Goal: Task Accomplishment & Management: Use online tool/utility

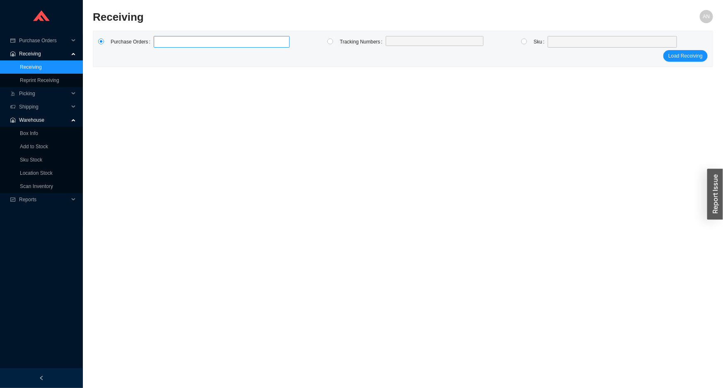
click at [171, 41] on label at bounding box center [222, 42] width 136 height 12
click at [161, 41] on input at bounding box center [158, 41] width 6 height 9
type input "982547"
click button "Load Receiving" at bounding box center [685, 56] width 44 height 12
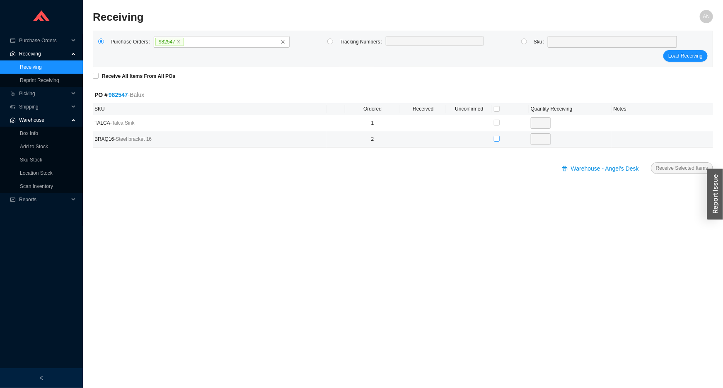
click at [494, 137] on input "checkbox" at bounding box center [497, 139] width 6 height 6
checkbox input "true"
type input "2"
click at [679, 169] on span "Receive Selected Items" at bounding box center [682, 168] width 52 height 8
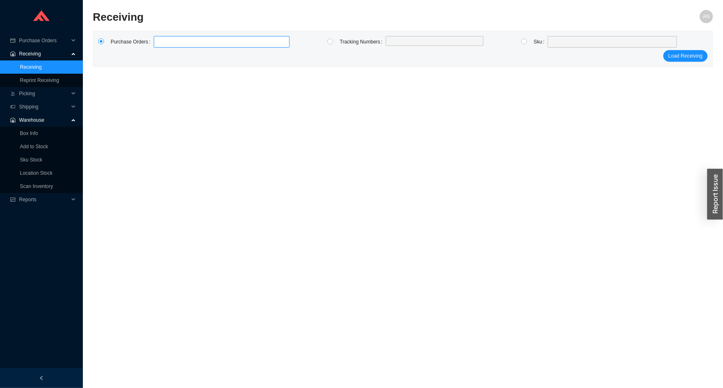
click at [166, 38] on label at bounding box center [222, 42] width 136 height 12
click at [161, 38] on input at bounding box center [158, 41] width 6 height 9
type input "985247"
type input "985246"
type input "985614"
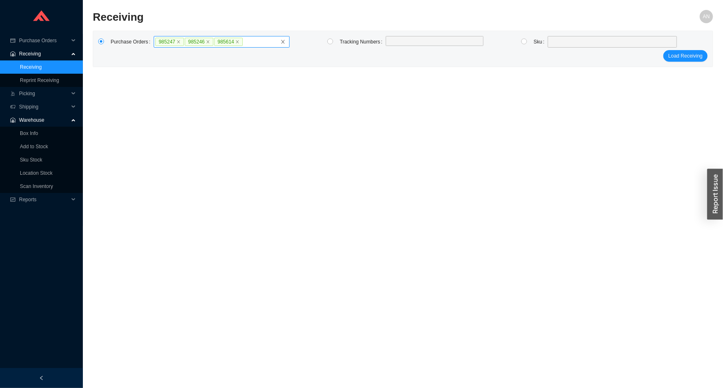
click button "Load Receiving" at bounding box center [685, 56] width 44 height 12
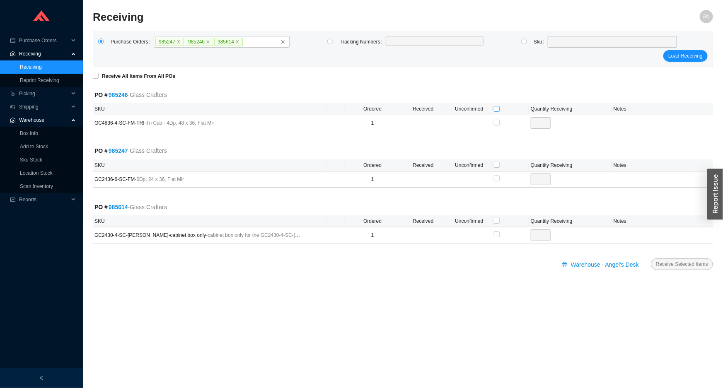
click at [498, 107] on input "checkbox" at bounding box center [497, 109] width 6 height 6
checkbox input "true"
type input "1"
click at [495, 164] on input "checkbox" at bounding box center [497, 165] width 6 height 6
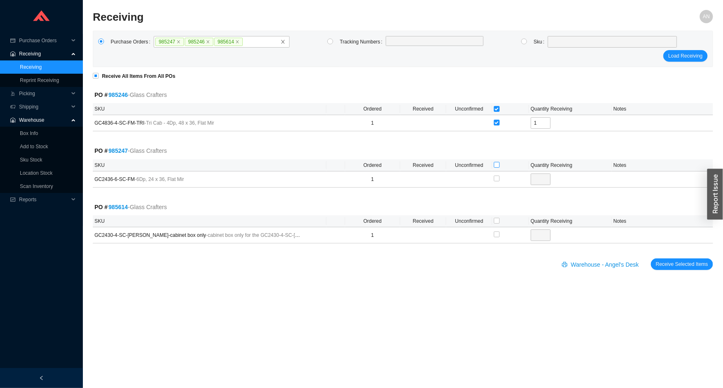
checkbox input "true"
type input "1"
click at [496, 220] on input "checkbox" at bounding box center [497, 221] width 6 height 6
checkbox input "true"
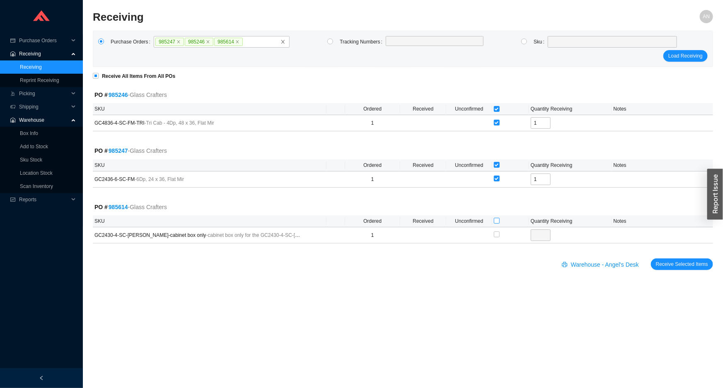
checkbox input "true"
type input "1"
click at [659, 261] on span "Receive Selected Items" at bounding box center [682, 264] width 52 height 8
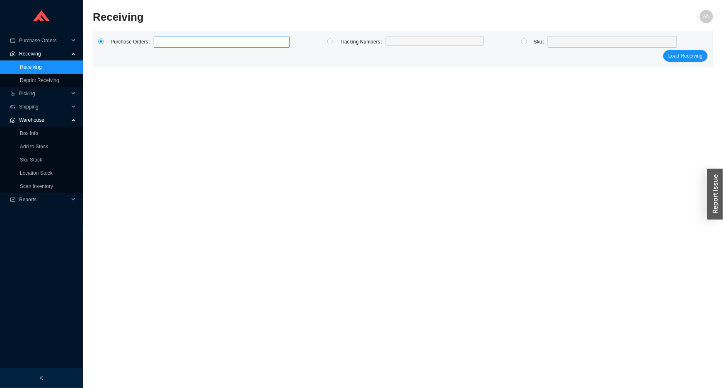
click at [167, 41] on label at bounding box center [222, 42] width 136 height 12
click at [161, 41] on input at bounding box center [158, 41] width 6 height 9
type input "985467"
click button "Load Receiving" at bounding box center [685, 56] width 44 height 12
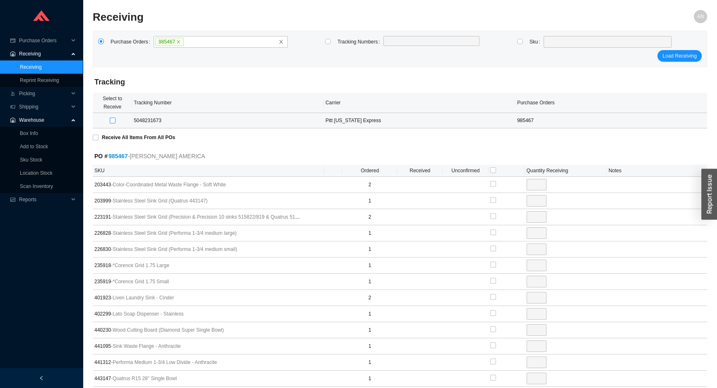
click at [110, 120] on input "checkbox" at bounding box center [113, 121] width 6 height 6
checkbox input "true"
type input "1"
checkbox input "true"
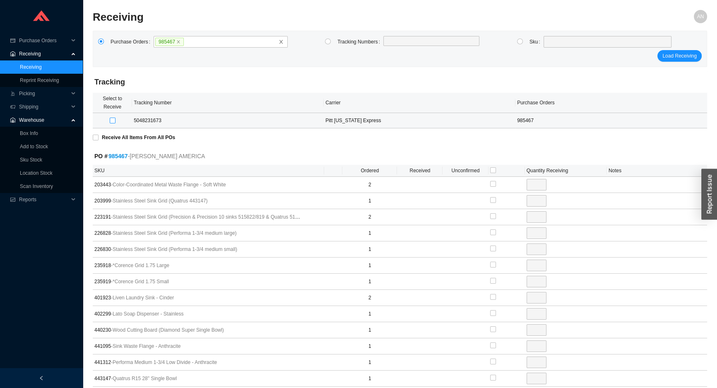
type input "2"
checkbox input "true"
type input "1"
checkbox input "true"
type input "1"
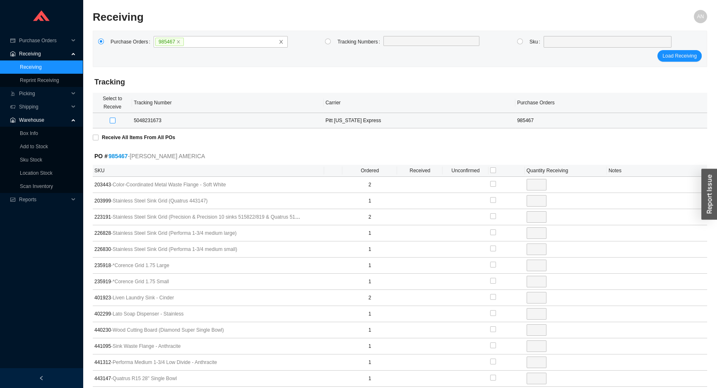
checkbox input "true"
type input "1"
checkbox input "true"
type input "1"
checkbox input "true"
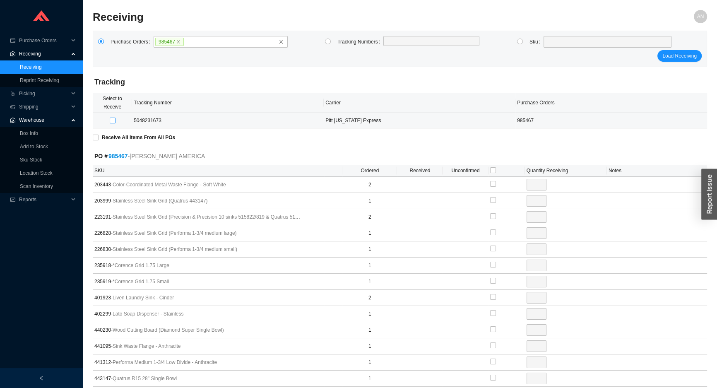
type input "1"
checkbox input "true"
type input "1"
checkbox input "true"
type input "1"
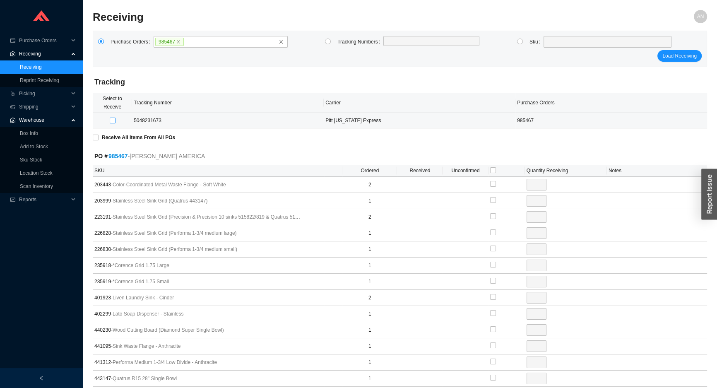
checkbox input "true"
type input "1"
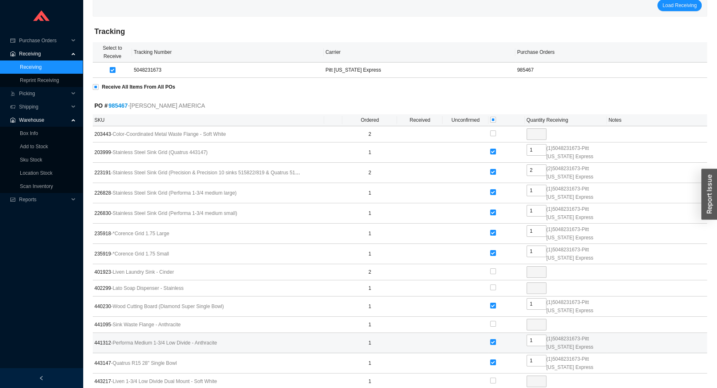
scroll to position [116, 0]
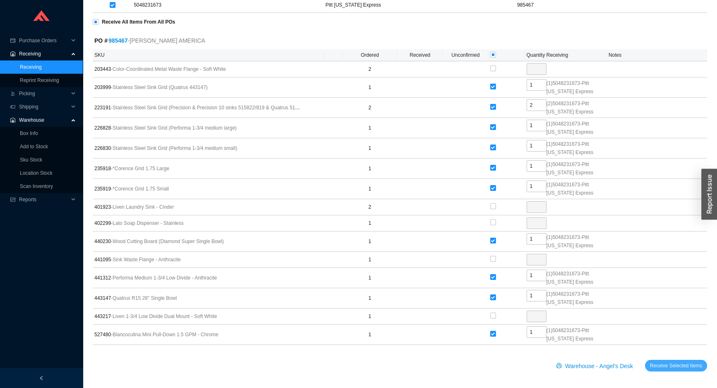
click at [682, 365] on span "Receive Selected Items" at bounding box center [676, 366] width 52 height 8
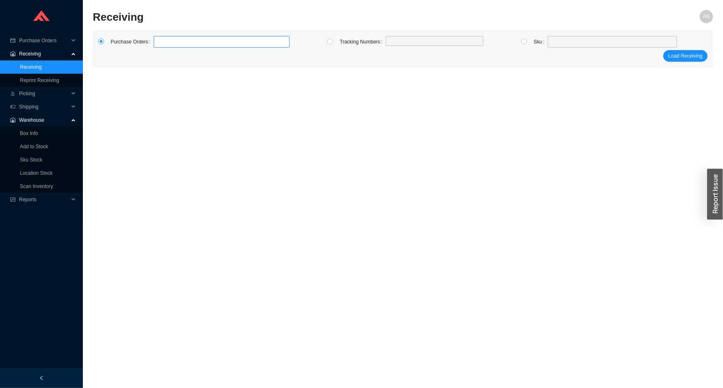
click at [188, 41] on label at bounding box center [222, 42] width 136 height 12
click at [161, 41] on input at bounding box center [158, 41] width 6 height 9
type input "982714"
type input "981554"
type input "985481"
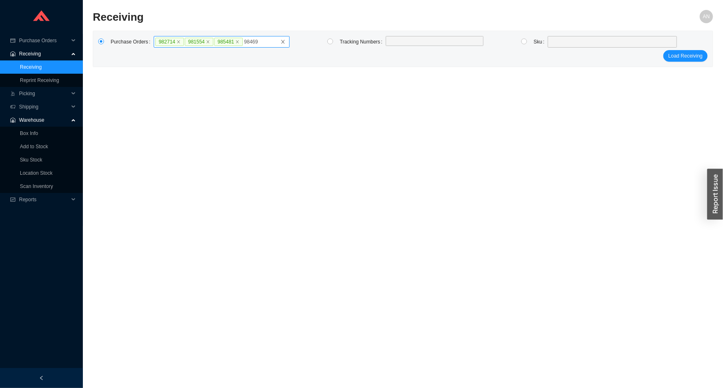
type input "984693"
type input "984317"
click button "Load Receiving" at bounding box center [685, 64] width 44 height 12
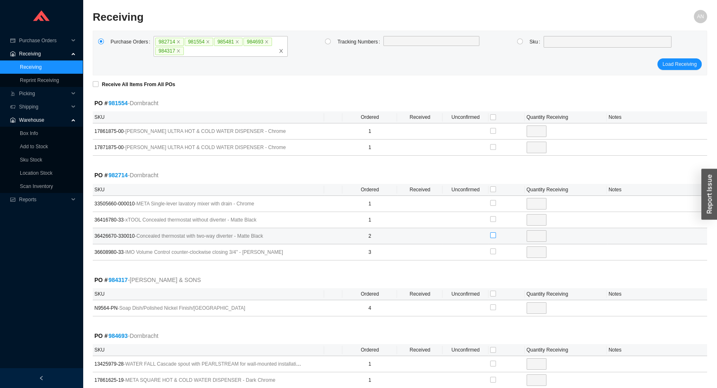
click at [493, 236] on input "checkbox" at bounding box center [493, 235] width 6 height 6
checkbox input "true"
type input "2"
click at [496, 253] on div at bounding box center [506, 252] width 33 height 12
click at [494, 252] on input "checkbox" at bounding box center [493, 252] width 6 height 6
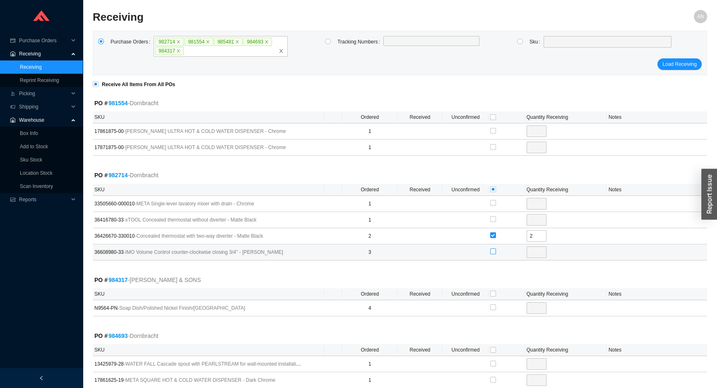
checkbox input "true"
type input "3"
click at [493, 293] on input "checkbox" at bounding box center [493, 294] width 6 height 6
checkbox input "true"
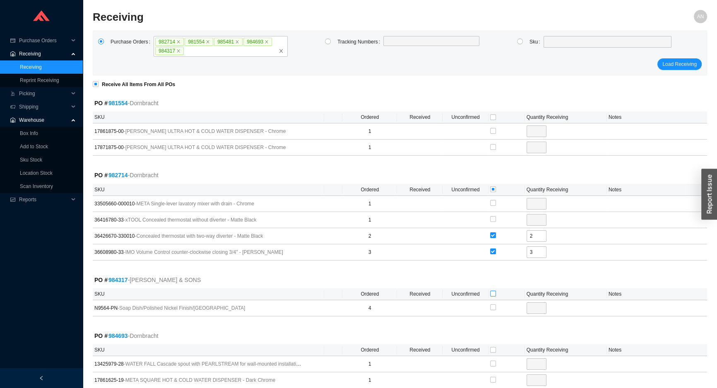
type input "4"
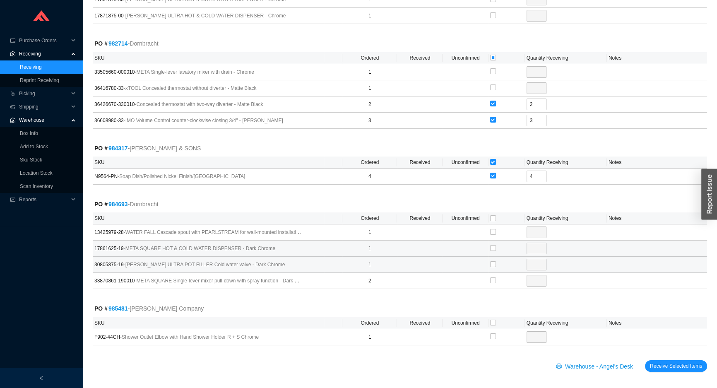
scroll to position [133, 0]
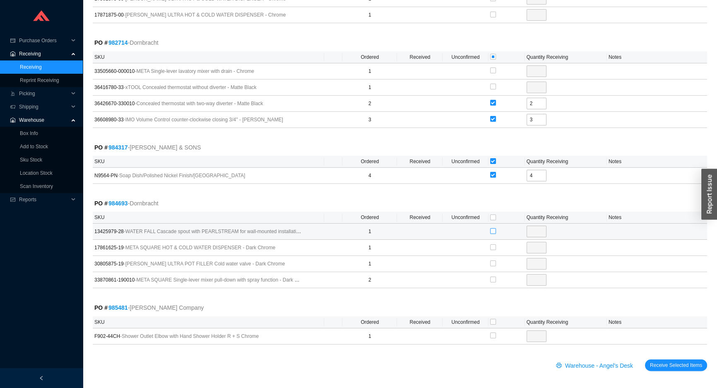
click at [493, 231] on input "checkbox" at bounding box center [493, 231] width 6 height 6
checkbox input "true"
type input "1"
click at [492, 320] on input "checkbox" at bounding box center [493, 322] width 6 height 6
checkbox input "true"
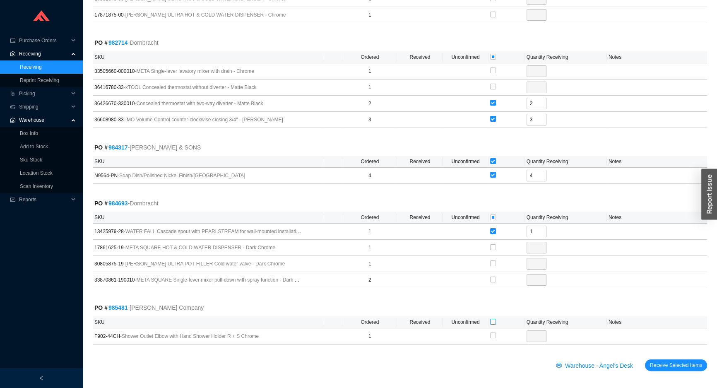
checkbox input "true"
type input "1"
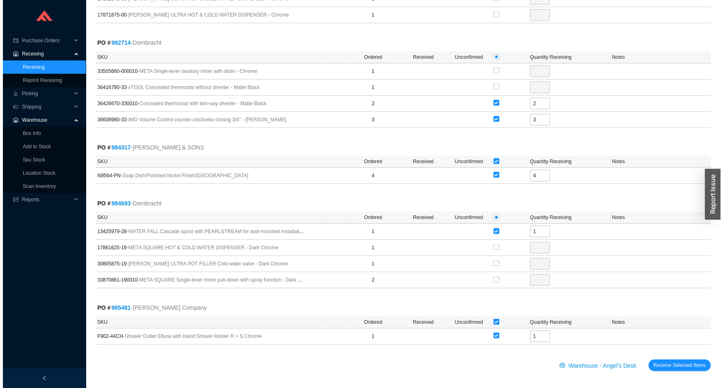
scroll to position [0, 0]
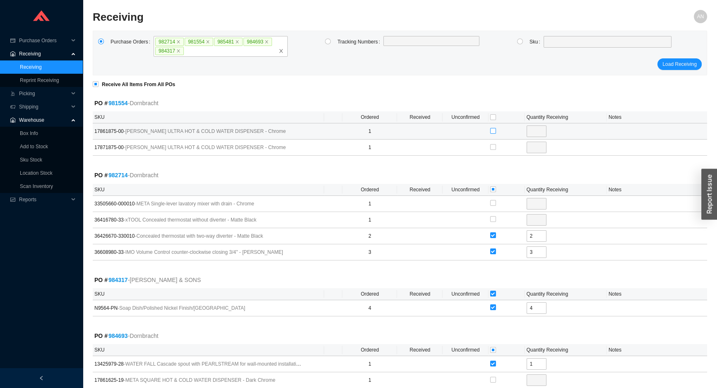
click at [492, 130] on input "checkbox" at bounding box center [493, 131] width 6 height 6
checkbox input "true"
type input "1"
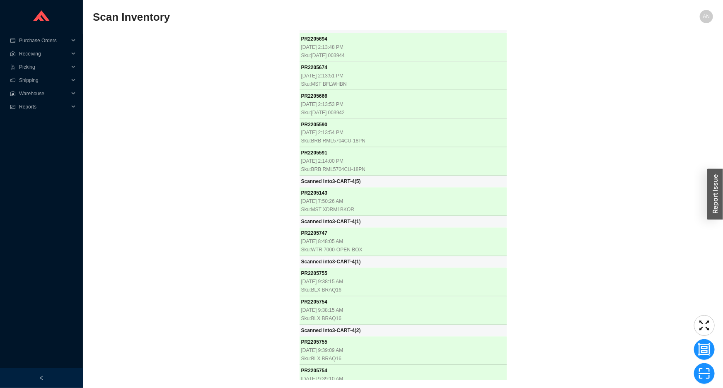
scroll to position [19790, 0]
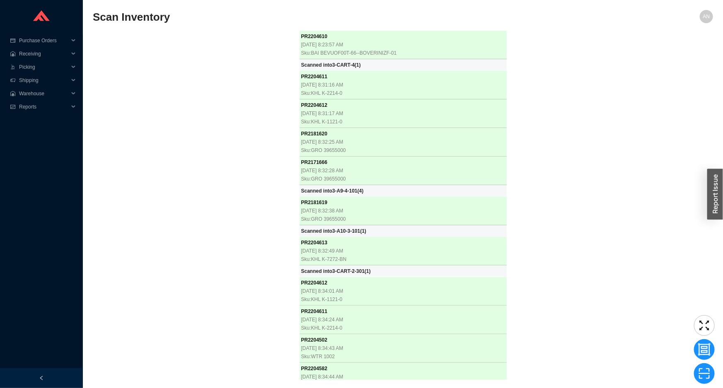
scroll to position [19790, 0]
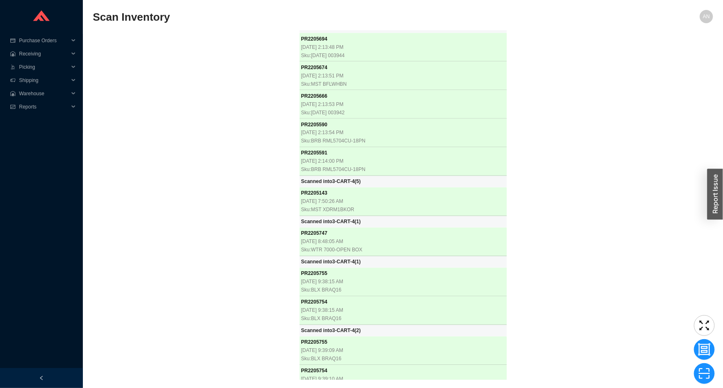
click at [161, 80] on div "PR 2204610 8/18/2025, 8:23:57 AM Sku: BAI BEVUOF00T-66--BOVERINIZF-01 Scanned i…" at bounding box center [403, 205] width 620 height 349
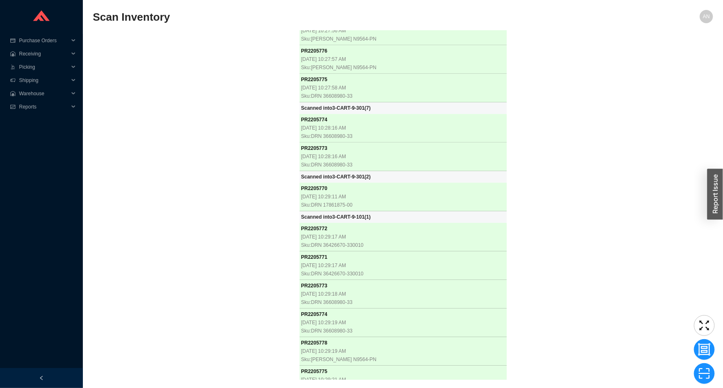
scroll to position [20293, 0]
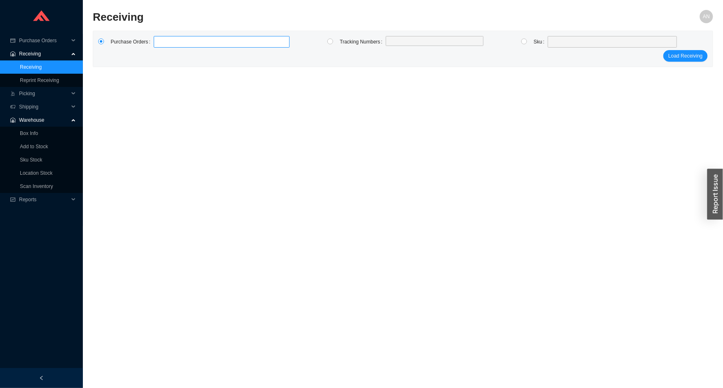
click at [191, 41] on label at bounding box center [222, 42] width 136 height 12
click at [161, 41] on input at bounding box center [158, 41] width 6 height 9
click at [162, 46] on label at bounding box center [222, 42] width 136 height 12
click at [161, 46] on input at bounding box center [158, 41] width 6 height 9
type input "985389"
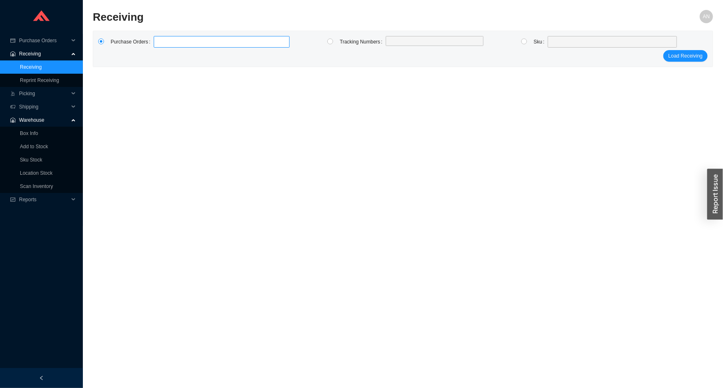
click button "Load Receiving" at bounding box center [685, 56] width 44 height 12
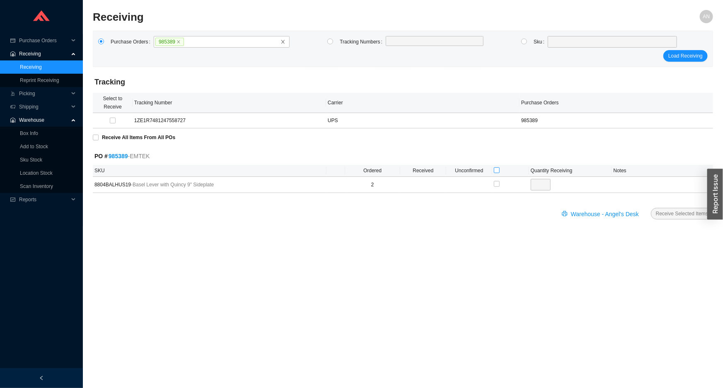
click at [497, 170] on input "checkbox" at bounding box center [497, 170] width 6 height 6
checkbox input "true"
type input "2"
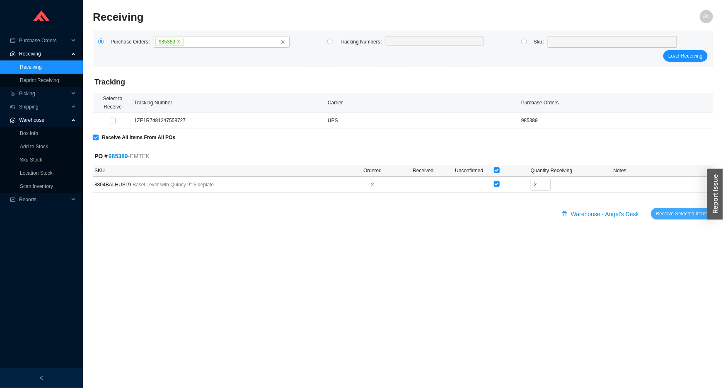
click at [668, 212] on span "Receive Selected Items" at bounding box center [682, 214] width 52 height 8
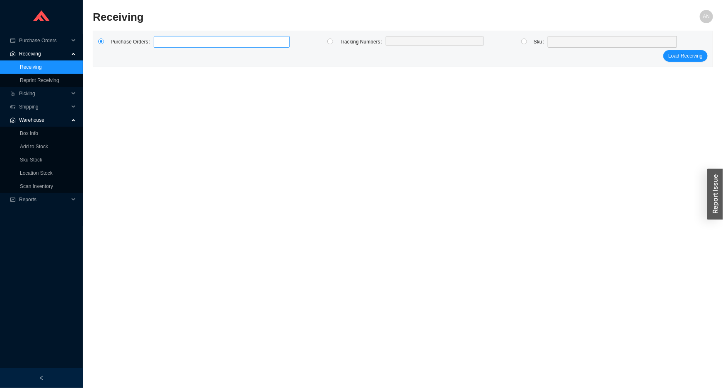
click at [191, 38] on label at bounding box center [222, 42] width 136 height 12
click at [161, 38] on input at bounding box center [158, 41] width 6 height 9
type input "985060"
click button "Load Receiving" at bounding box center [685, 56] width 44 height 12
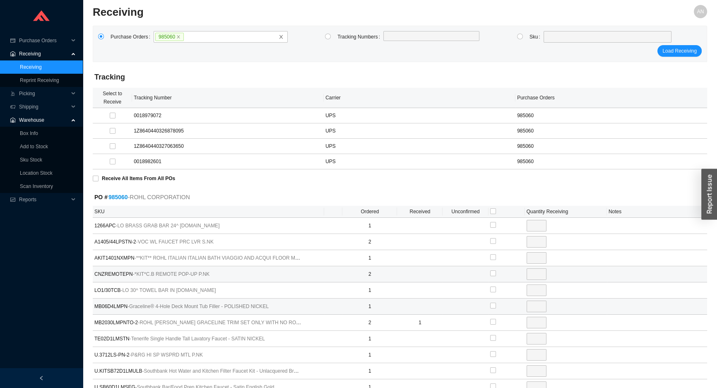
scroll to position [72, 0]
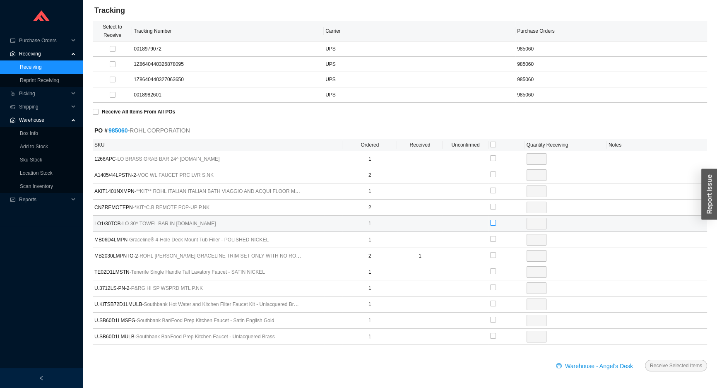
click at [492, 221] on input "checkbox" at bounding box center [493, 223] width 6 height 6
checkbox input "true"
type input "1"
click at [667, 367] on span "Receive Selected Items" at bounding box center [676, 366] width 52 height 8
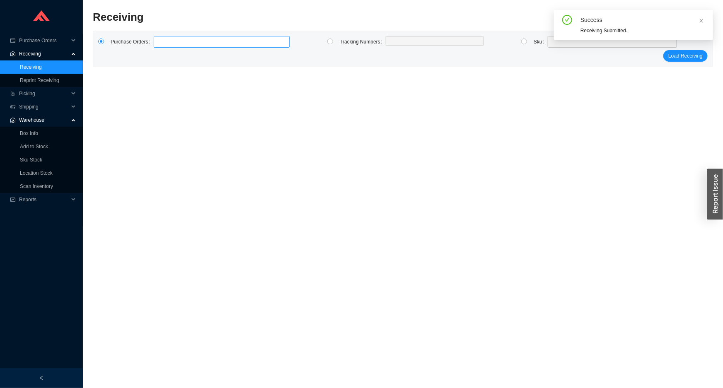
click at [164, 36] on label at bounding box center [222, 42] width 136 height 12
click at [161, 37] on input at bounding box center [158, 41] width 6 height 9
type input "980099"
type input "983363"
click button "Load Receiving" at bounding box center [685, 56] width 44 height 12
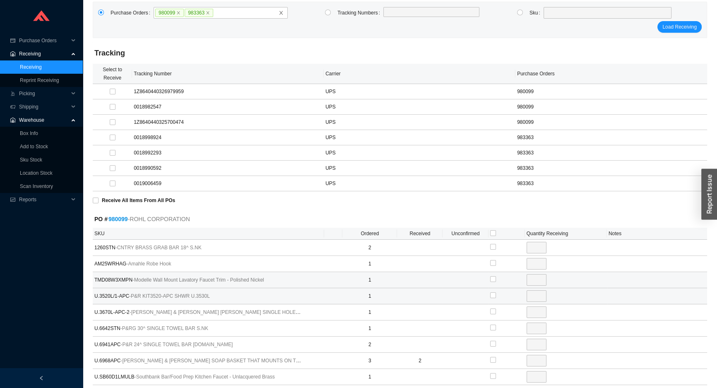
scroll to position [113, 0]
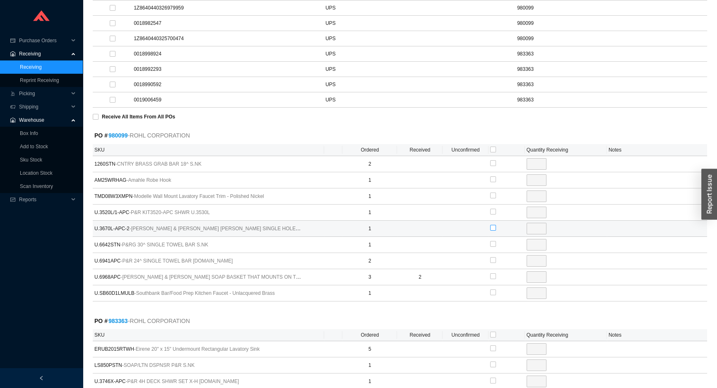
click at [494, 228] on input "checkbox" at bounding box center [493, 228] width 6 height 6
checkbox input "true"
type input "1"
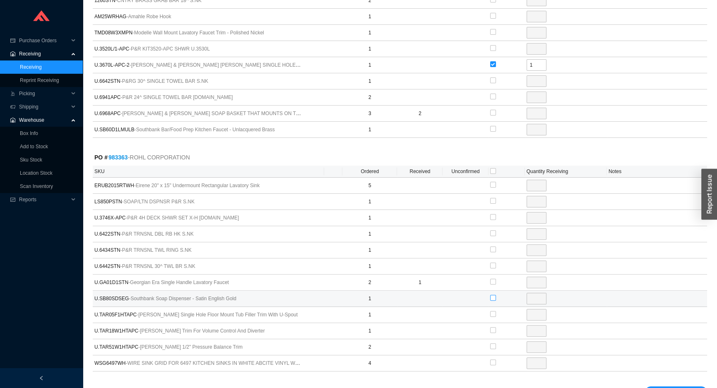
scroll to position [301, 0]
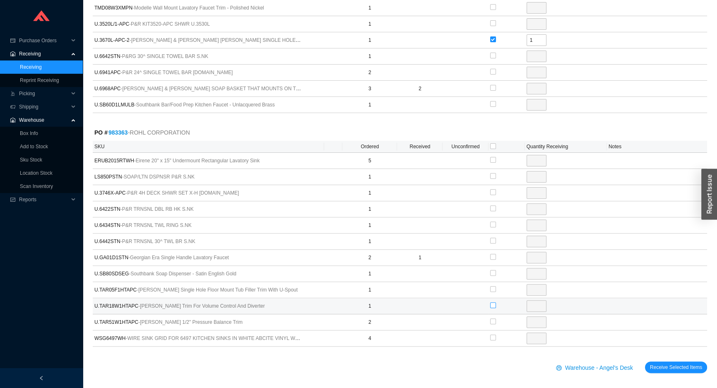
click at [493, 303] on input "checkbox" at bounding box center [493, 305] width 6 height 6
checkbox input "true"
type input "1"
click at [654, 367] on span "Receive Selected Items" at bounding box center [676, 367] width 52 height 8
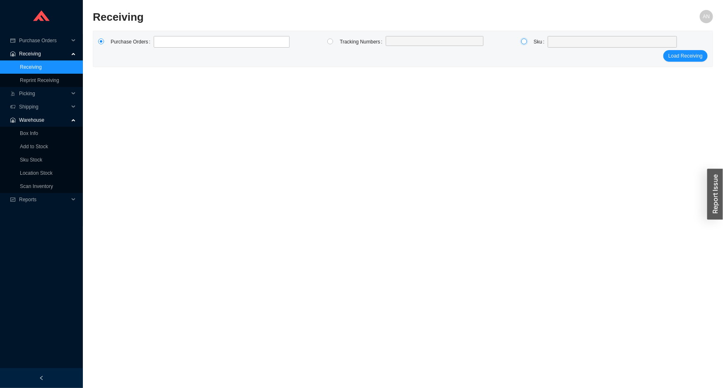
click at [522, 41] on input "radio" at bounding box center [524, 42] width 6 height 6
radio input "true"
click at [558, 45] on span at bounding box center [612, 41] width 123 height 11
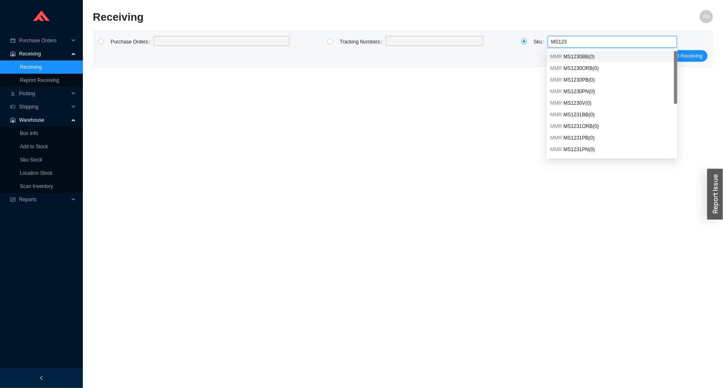
type input "MS1237"
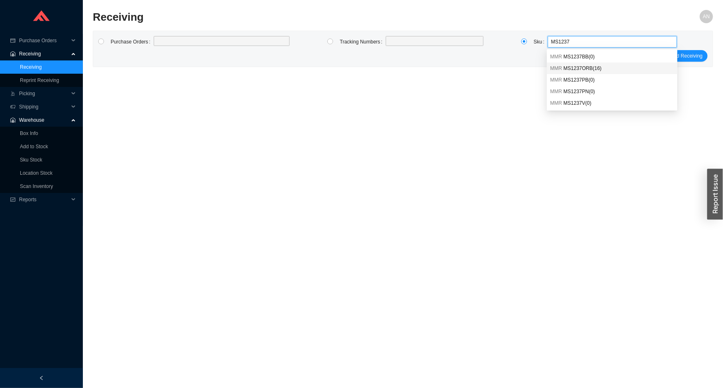
click at [582, 71] on span "MS1237ORB ( 16 )" at bounding box center [582, 68] width 38 height 6
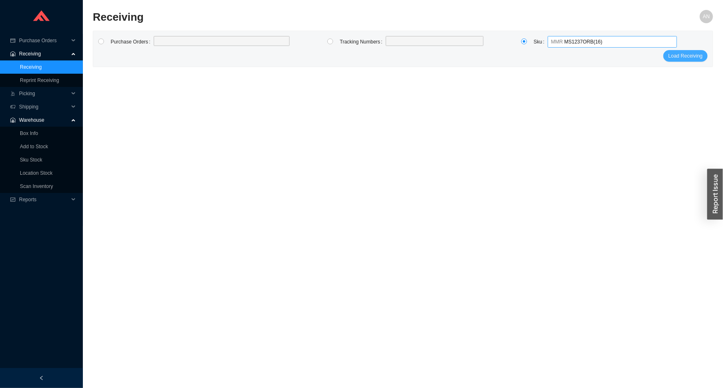
click at [680, 53] on span "Load Receiving" at bounding box center [685, 56] width 34 height 8
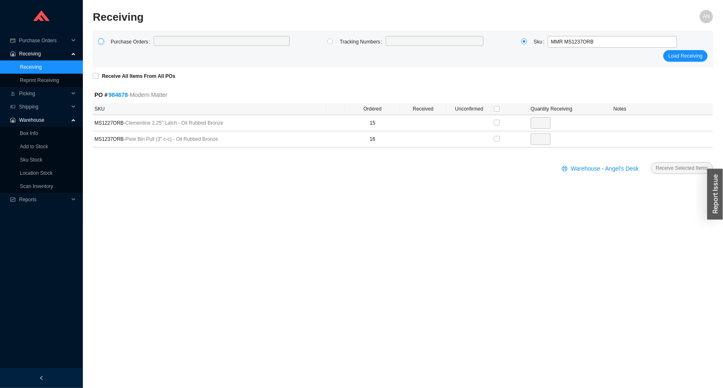
click at [102, 40] on input "radio" at bounding box center [101, 42] width 6 height 6
radio input "true"
type input "985371"
type input "985352"
click button "Load Receiving" at bounding box center [685, 56] width 44 height 12
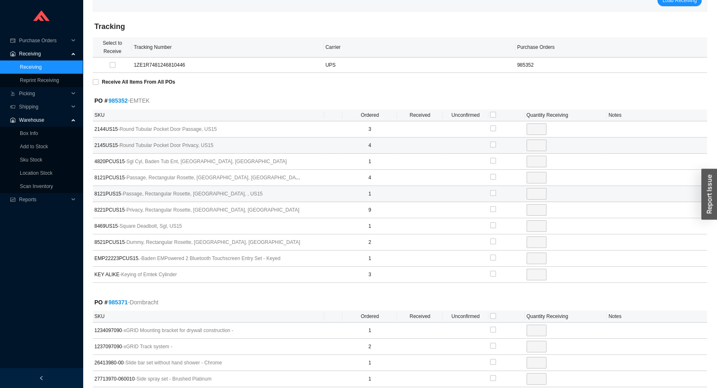
scroll to position [75, 0]
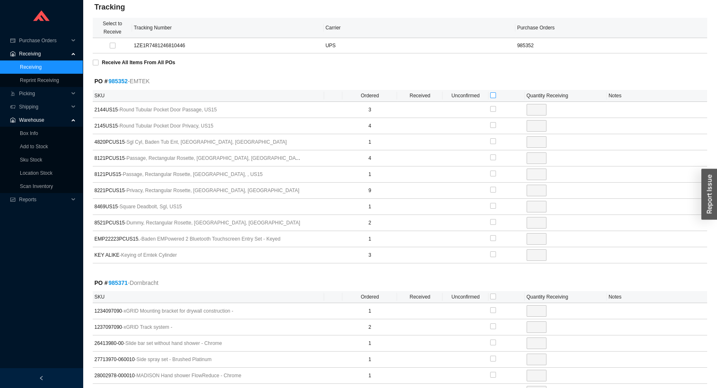
click at [492, 95] on input "checkbox" at bounding box center [493, 95] width 6 height 6
checkbox input "true"
type input "3"
checkbox input "true"
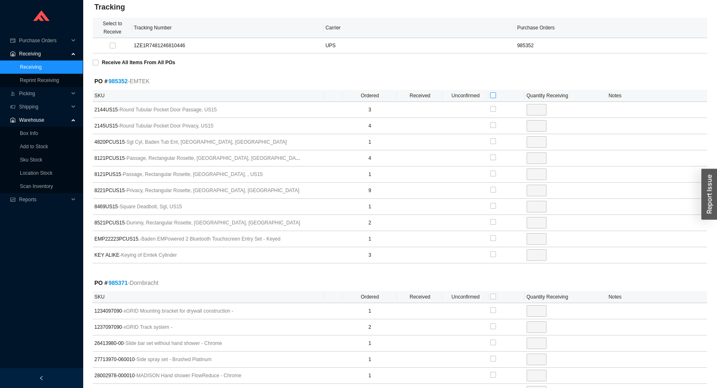
type input "4"
checkbox input "true"
type input "1"
checkbox input "true"
type input "4"
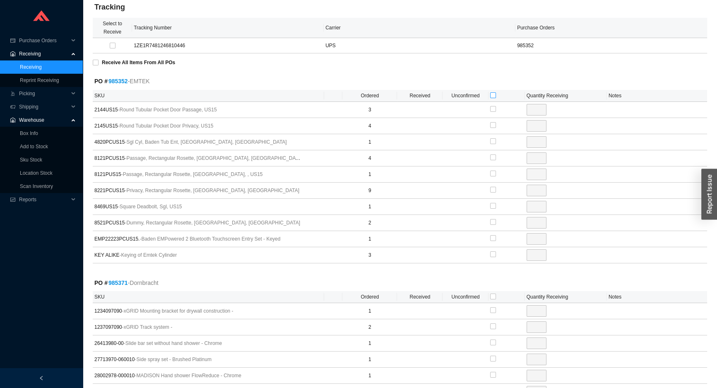
checkbox input "true"
type input "1"
checkbox input "true"
type input "9"
checkbox input "true"
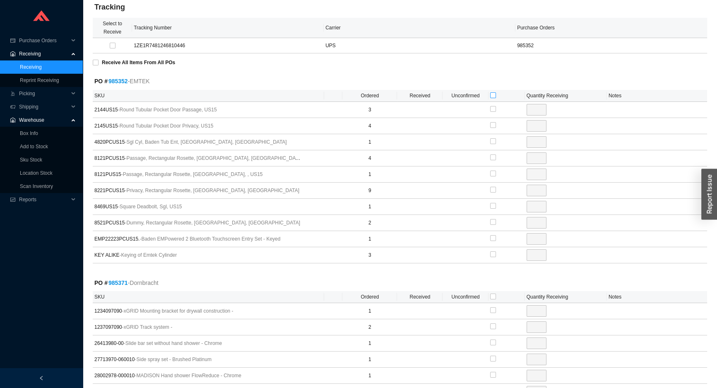
type input "1"
checkbox input "true"
type input "2"
checkbox input "true"
type input "1"
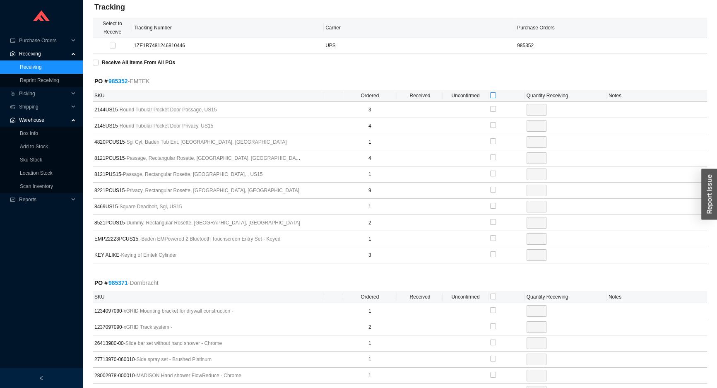
checkbox input "true"
type input "3"
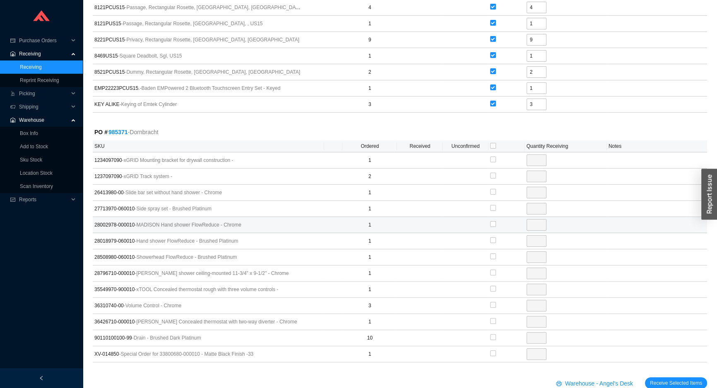
scroll to position [243, 0]
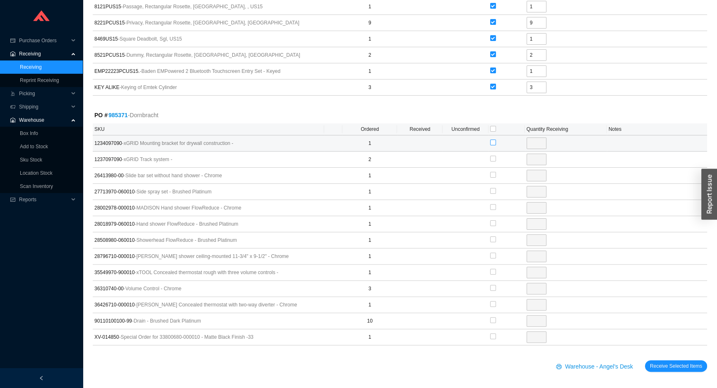
click at [494, 141] on input "checkbox" at bounding box center [493, 143] width 6 height 6
checkbox input "true"
type input "1"
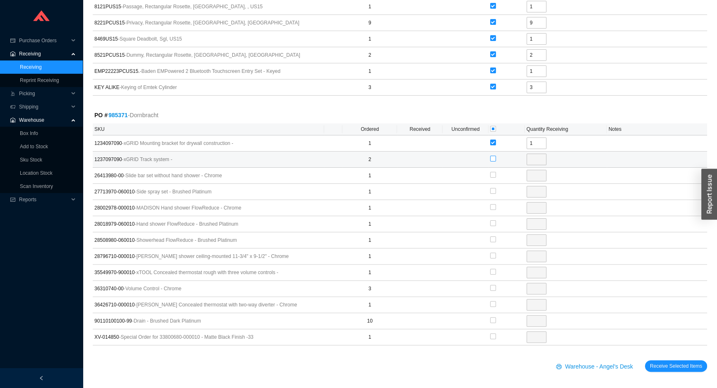
click at [493, 159] on input "checkbox" at bounding box center [493, 159] width 6 height 6
checkbox input "true"
type input "2"
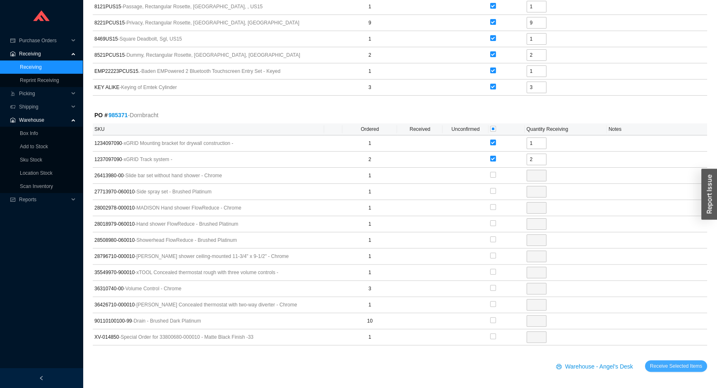
click at [655, 362] on span "Receive Selected Items" at bounding box center [676, 366] width 52 height 8
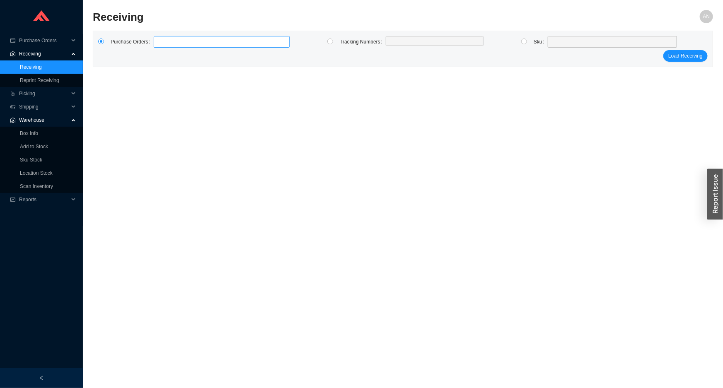
click at [162, 41] on label at bounding box center [222, 42] width 136 height 12
click at [161, 41] on input at bounding box center [158, 41] width 6 height 9
type input "985033"
click button "Load Receiving" at bounding box center [685, 56] width 44 height 12
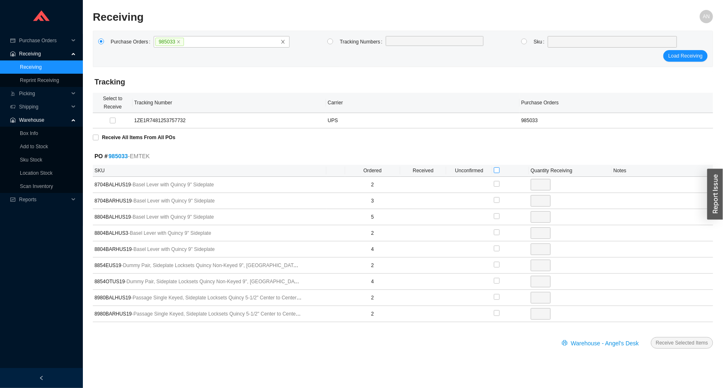
click at [495, 172] on input "checkbox" at bounding box center [497, 170] width 6 height 6
checkbox input "true"
type input "2"
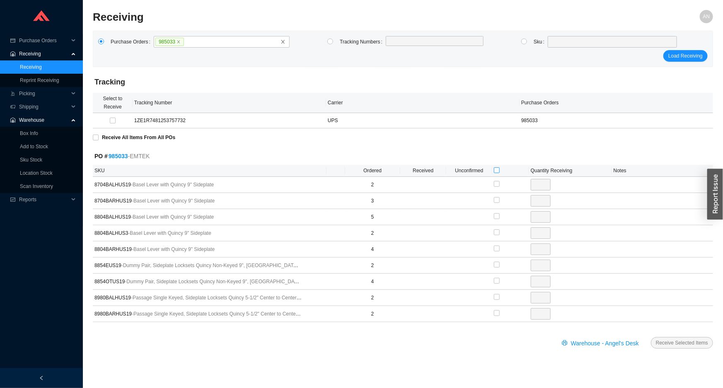
checkbox input "true"
type input "3"
checkbox input "true"
type input "5"
checkbox input "true"
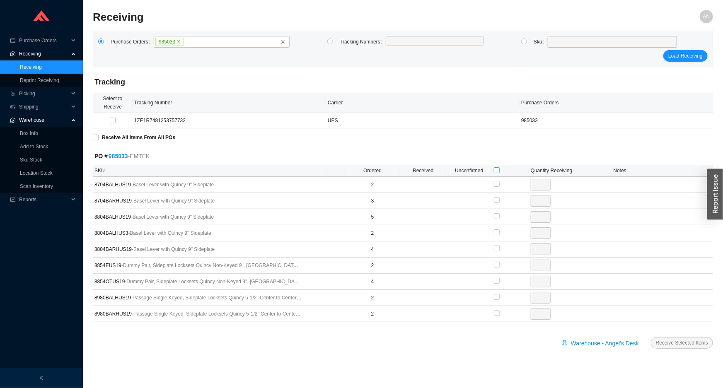
type input "2"
checkbox input "true"
type input "4"
checkbox input "true"
type input "2"
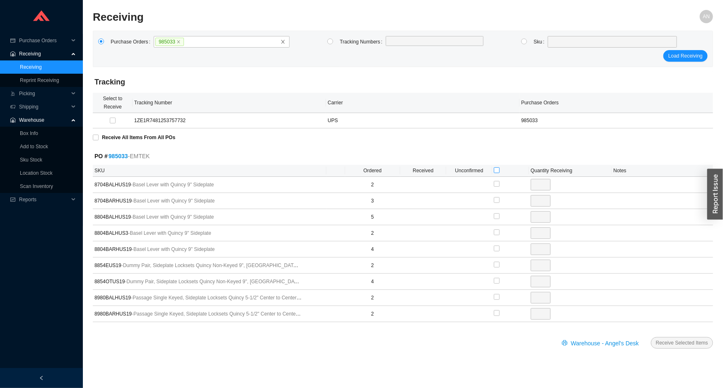
checkbox input "true"
type input "4"
checkbox input "true"
type input "2"
checkbox input "true"
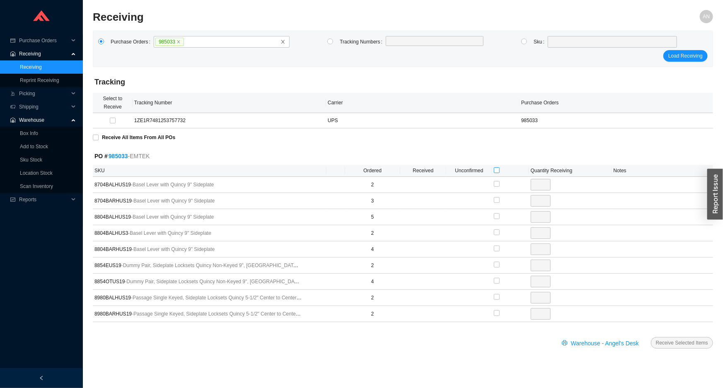
type input "2"
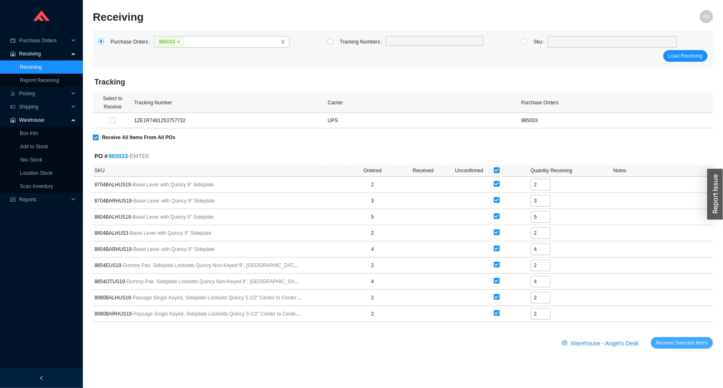
click at [664, 343] on span "Receive Selected Items" at bounding box center [682, 343] width 52 height 8
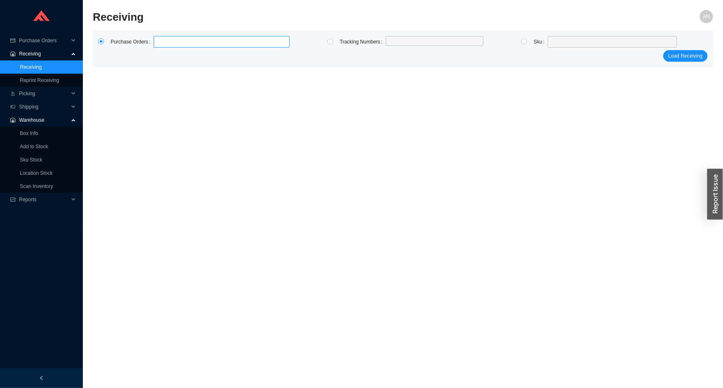
click at [157, 39] on input at bounding box center [158, 41] width 6 height 9
type input "985227"
click button "Load Receiving" at bounding box center [685, 56] width 44 height 12
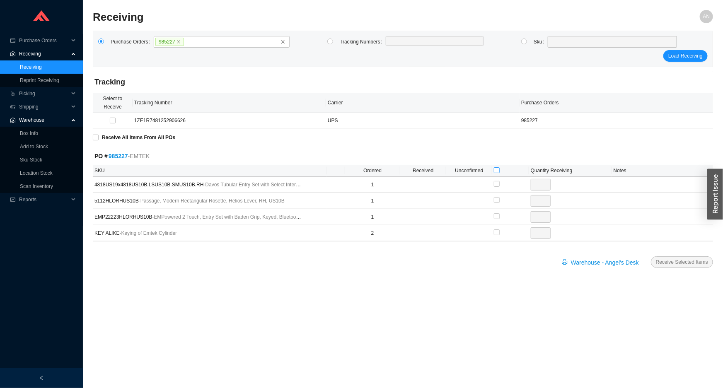
click at [496, 168] on input "checkbox" at bounding box center [497, 170] width 6 height 6
checkbox input "true"
type input "1"
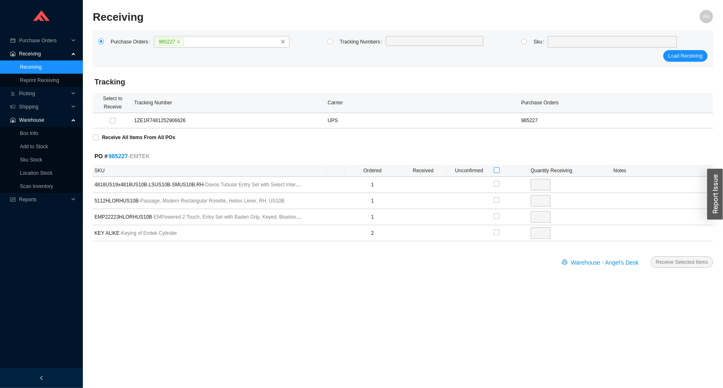
checkbox input "true"
type input "1"
checkbox input "true"
type input "1"
checkbox input "true"
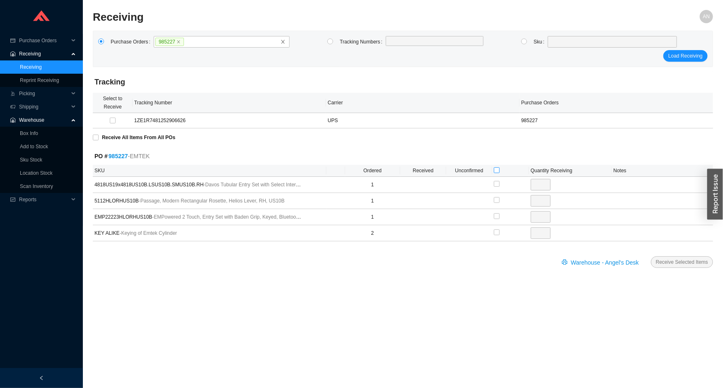
type input "2"
click at [670, 261] on span "Receive Selected Items" at bounding box center [682, 262] width 52 height 8
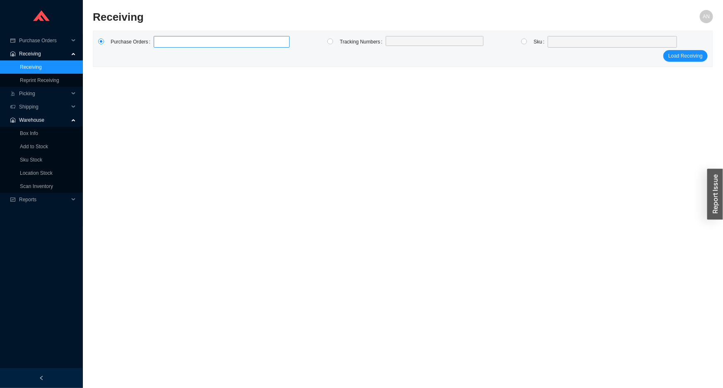
click at [158, 42] on input at bounding box center [158, 41] width 6 height 9
type input "980797"
type input "979577"
click button "Load Receiving" at bounding box center [685, 56] width 44 height 12
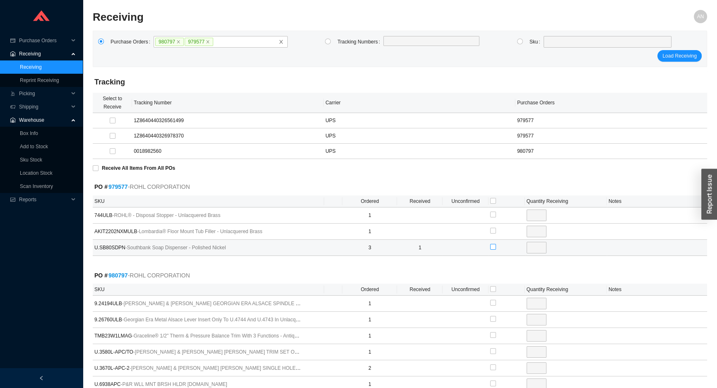
click at [493, 248] on input "checkbox" at bounding box center [493, 247] width 6 height 6
checkbox input "true"
type input "2"
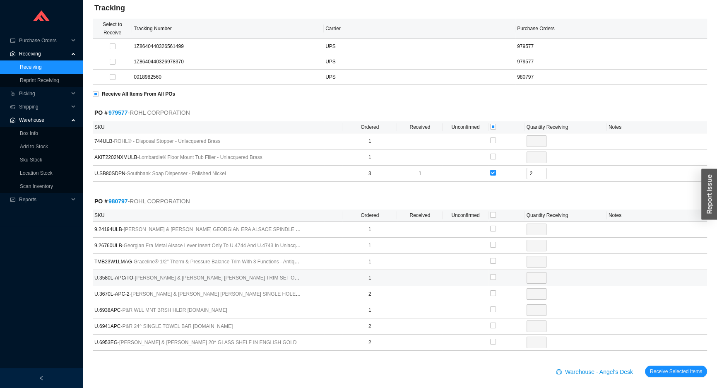
scroll to position [80, 0]
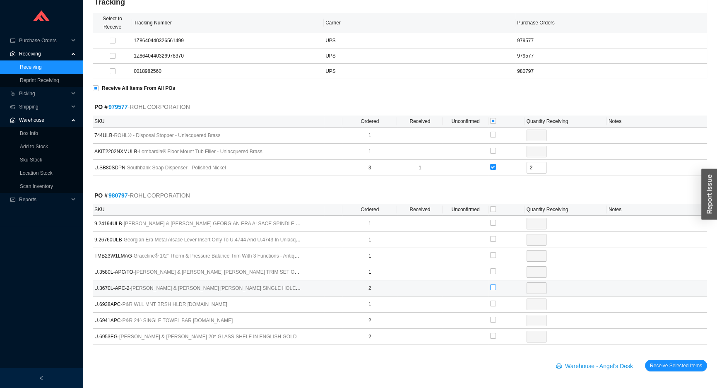
click at [492, 286] on input "checkbox" at bounding box center [493, 288] width 6 height 6
checkbox input "true"
type input "2"
click at [659, 365] on span "Receive Selected Items" at bounding box center [676, 366] width 52 height 8
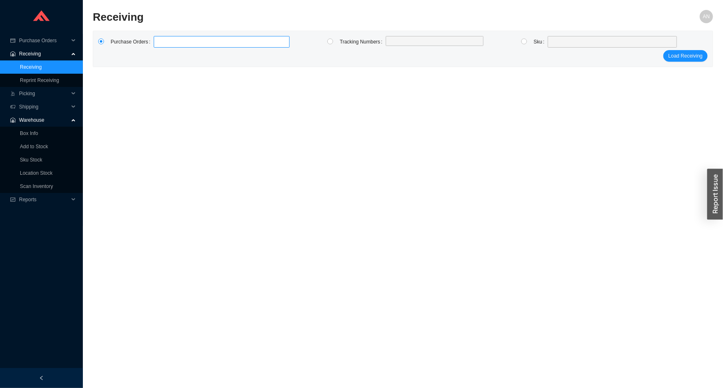
click at [173, 45] on label at bounding box center [222, 42] width 136 height 12
click at [161, 45] on input at bounding box center [158, 41] width 6 height 9
type input "984482"
type input "984905"
click button "Load Receiving" at bounding box center [685, 56] width 44 height 12
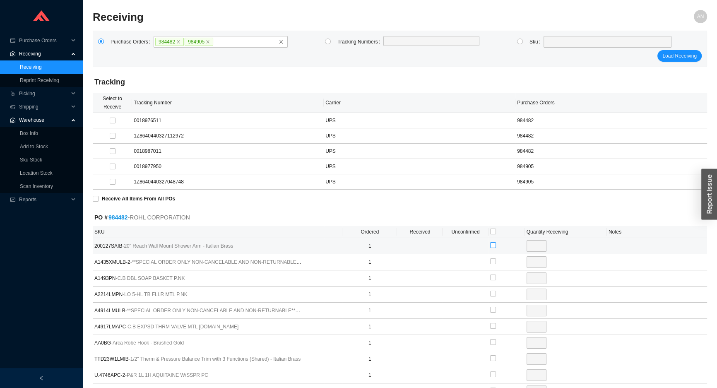
click at [494, 244] on input "checkbox" at bounding box center [493, 245] width 6 height 6
checkbox input "true"
type input "1"
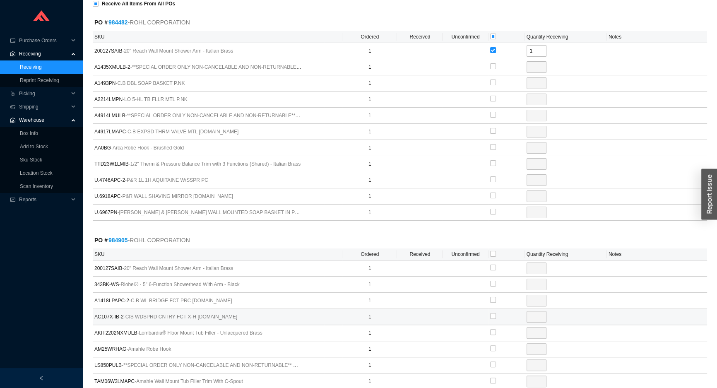
scroll to position [263, 0]
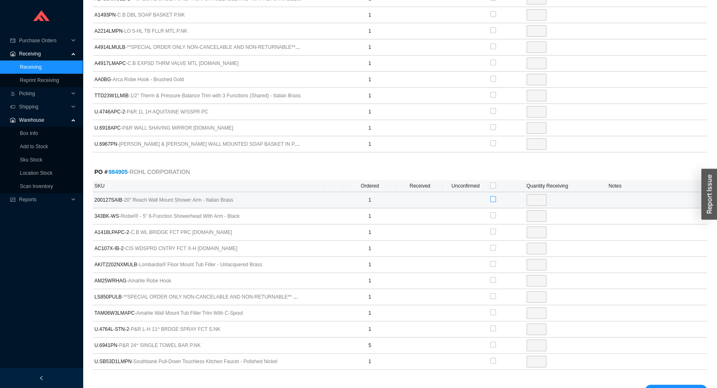
click at [492, 198] on input "checkbox" at bounding box center [493, 199] width 6 height 6
checkbox input "true"
type input "1"
click at [645, 385] on button "Receive Selected Items" at bounding box center [676, 391] width 62 height 12
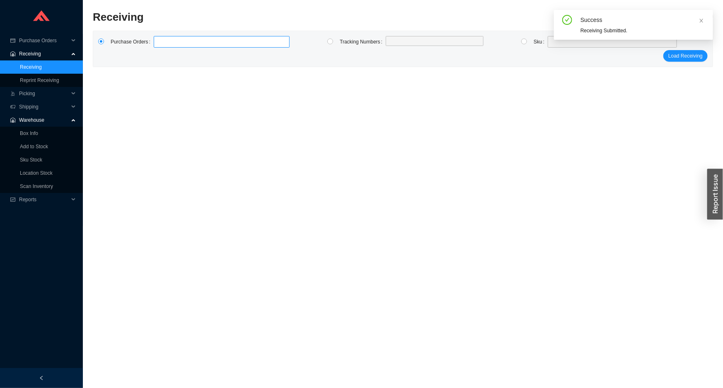
click at [159, 46] on label at bounding box center [222, 42] width 136 height 12
click at [159, 46] on input at bounding box center [158, 41] width 6 height 9
type input "983875"
click button "Load Receiving" at bounding box center [685, 56] width 44 height 12
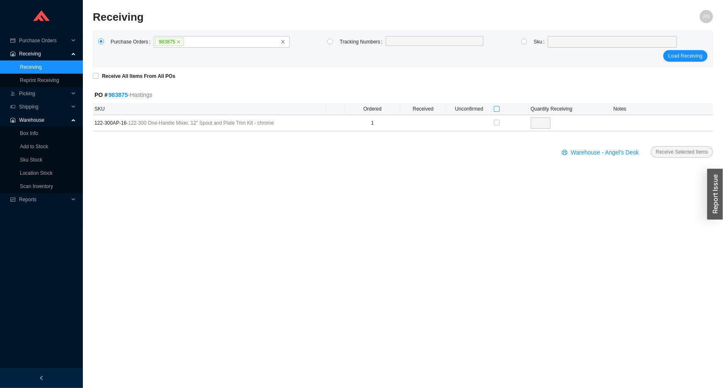
click at [495, 108] on input "checkbox" at bounding box center [497, 109] width 6 height 6
checkbox input "true"
type input "1"
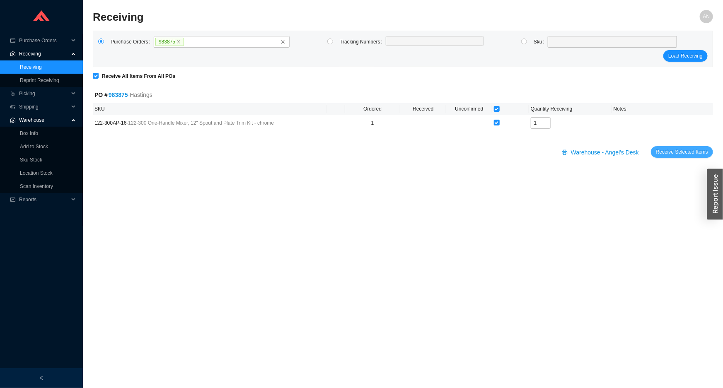
click at [667, 149] on span "Receive Selected Items" at bounding box center [682, 152] width 52 height 8
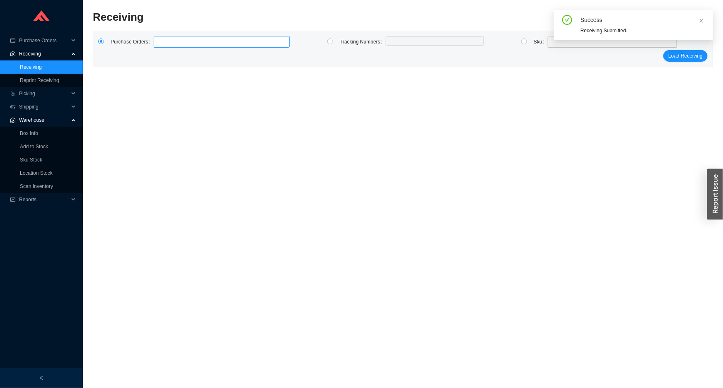
click at [187, 39] on label at bounding box center [222, 42] width 136 height 12
click at [161, 39] on input at bounding box center [158, 41] width 6 height 9
type input "985400"
click button "Load Receiving" at bounding box center [685, 56] width 44 height 12
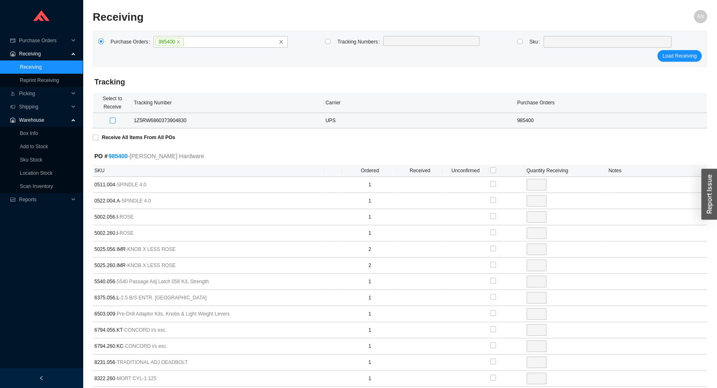
click at [111, 120] on input "checkbox" at bounding box center [113, 121] width 6 height 6
checkbox input "true"
type input "1"
checkbox input "true"
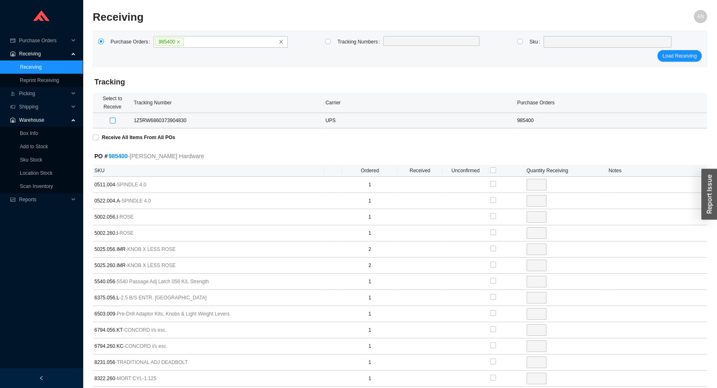
type input "1"
checkbox input "true"
type input "1"
checkbox input "true"
type input "1"
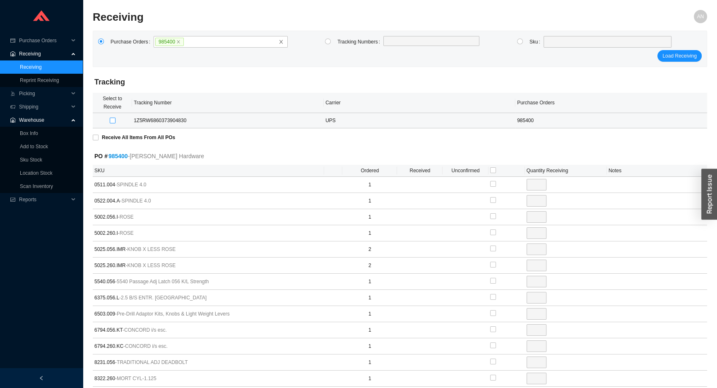
checkbox input "true"
type input "2"
checkbox input "true"
type input "2"
checkbox input "true"
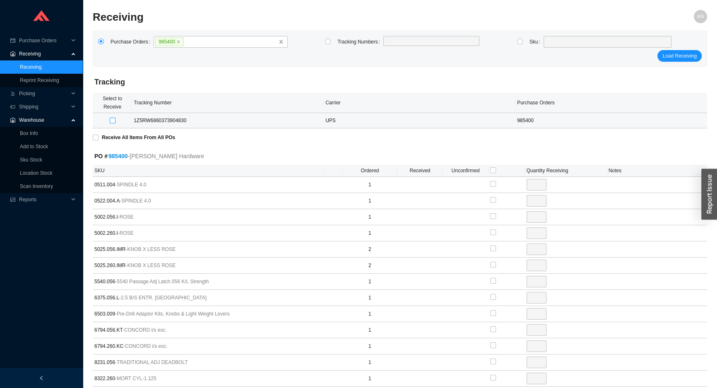
type input "1"
checkbox input "true"
type input "1"
checkbox input "true"
type input "1"
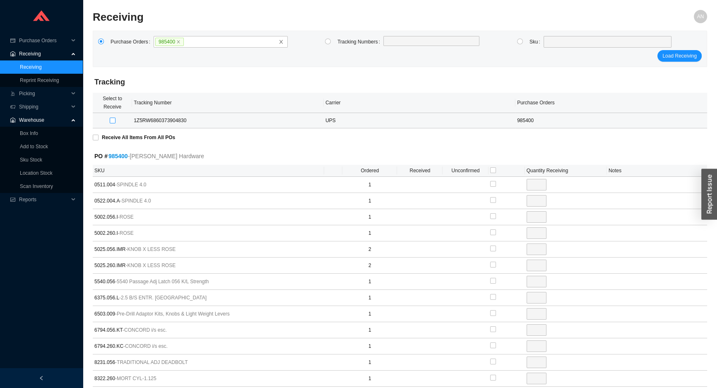
checkbox input "true"
type input "1"
checkbox input "true"
type input "1"
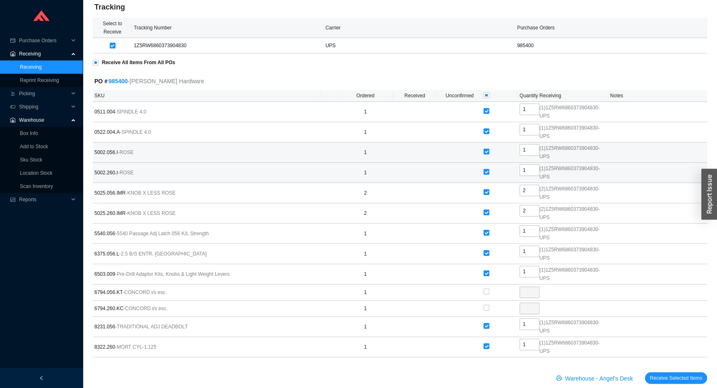
scroll to position [87, 0]
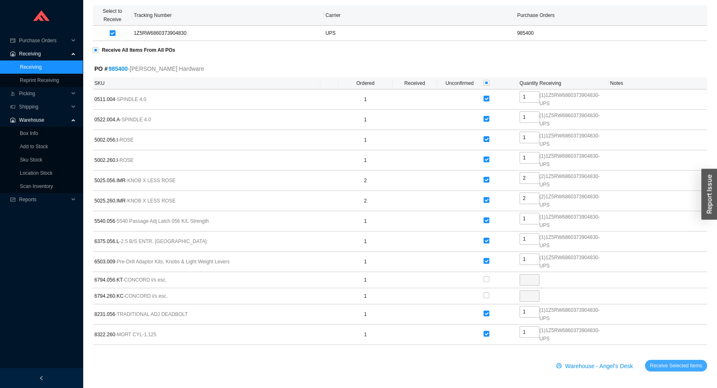
click at [668, 366] on span "Receive Selected Items" at bounding box center [676, 366] width 52 height 8
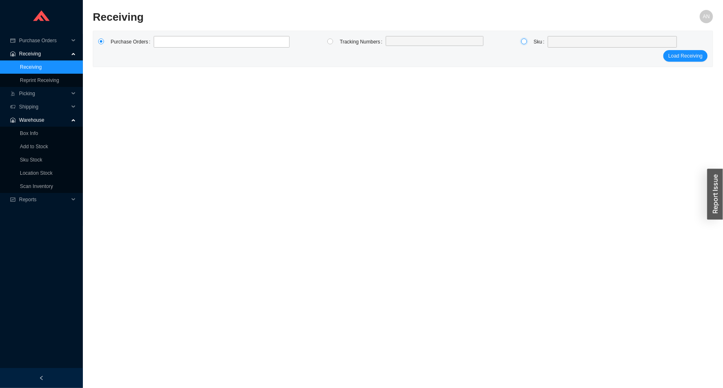
click at [525, 43] on input "radio" at bounding box center [524, 42] width 6 height 6
radio input "true"
click at [569, 43] on span at bounding box center [612, 41] width 123 height 11
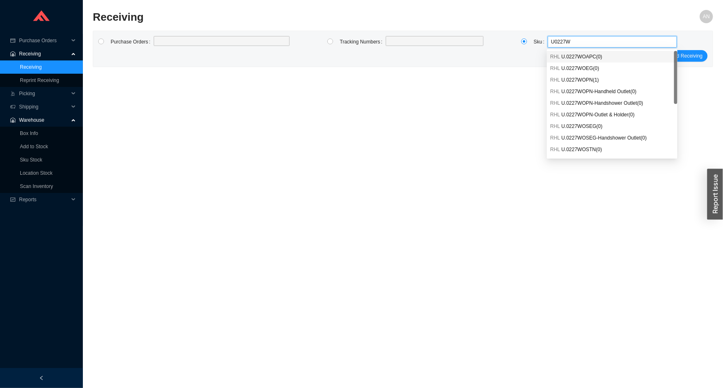
type input "U0227WO"
click at [583, 84] on div "RHL U.0227WOPN ( 1 )" at bounding box center [612, 80] width 130 height 12
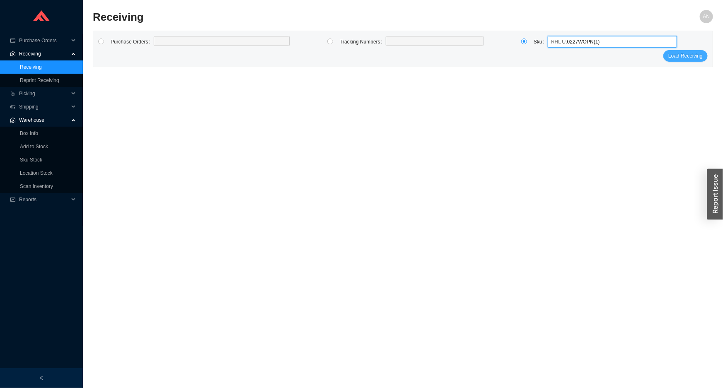
click at [671, 54] on span "Load Receiving" at bounding box center [685, 56] width 34 height 8
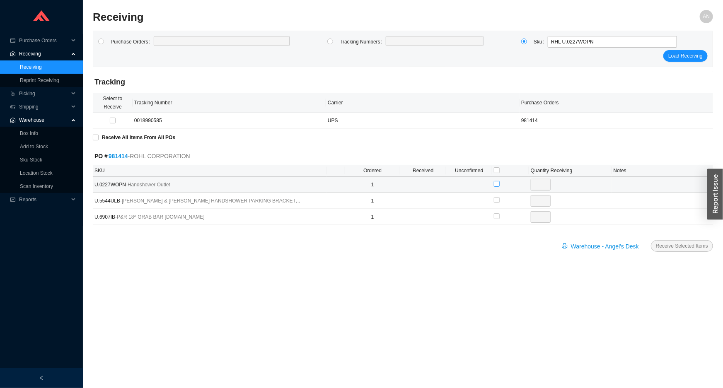
click at [497, 183] on input "checkbox" at bounding box center [497, 184] width 6 height 6
checkbox input "true"
type input "1"
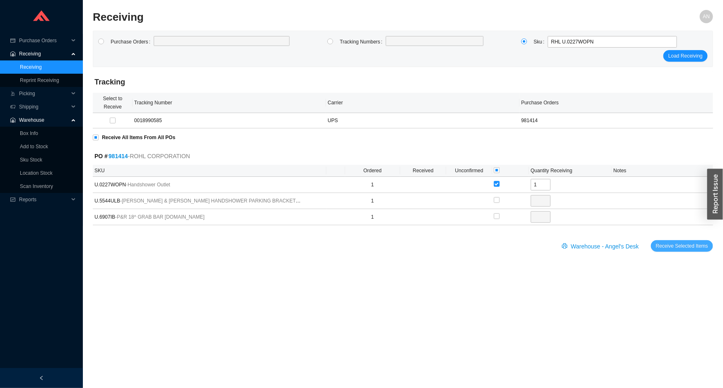
click at [672, 246] on span "Receive Selected Items" at bounding box center [682, 246] width 52 height 8
radio input "true"
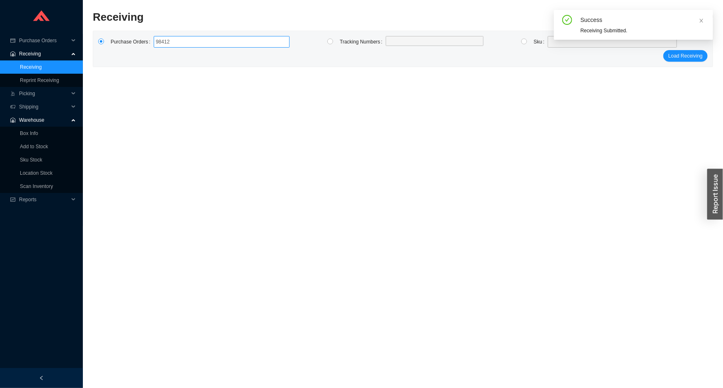
type input "984121"
click button "Load Receiving" at bounding box center [685, 56] width 44 height 12
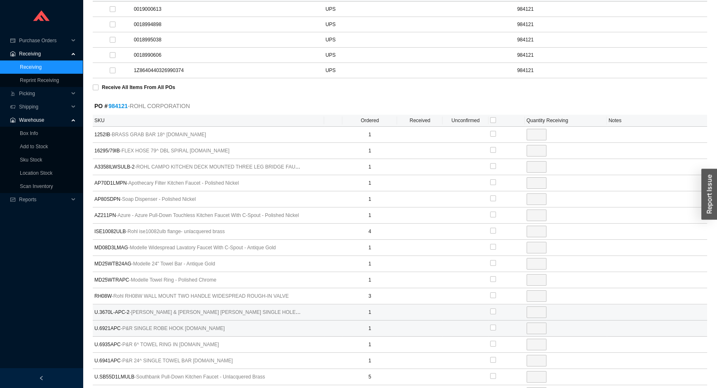
scroll to position [113, 0]
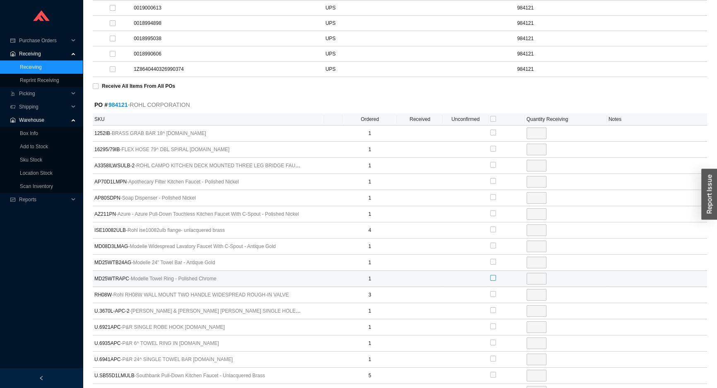
click at [491, 276] on input "checkbox" at bounding box center [493, 278] width 6 height 6
checkbox input "true"
type input "1"
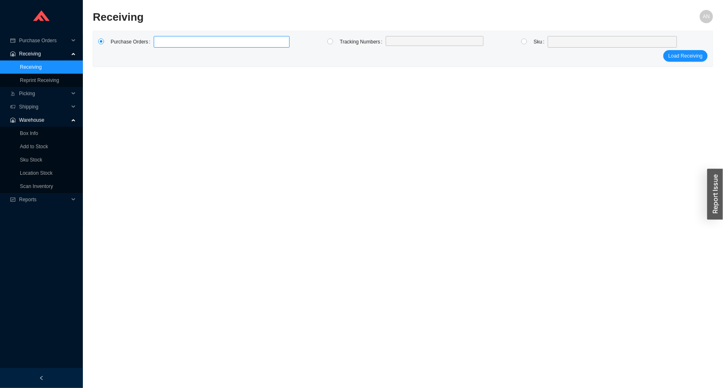
click at [188, 46] on label at bounding box center [222, 42] width 136 height 12
click at [161, 46] on input at bounding box center [158, 41] width 6 height 9
type input "985385"
click button "Load Receiving" at bounding box center [685, 56] width 44 height 12
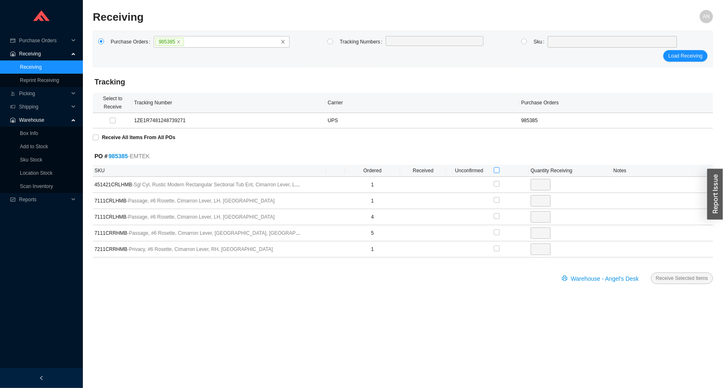
click at [496, 169] on input "checkbox" at bounding box center [497, 170] width 6 height 6
checkbox input "true"
type input "1"
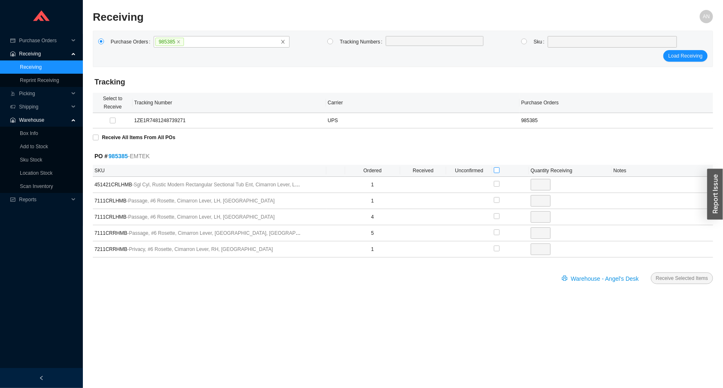
checkbox input "true"
type input "1"
checkbox input "true"
type input "4"
checkbox input "true"
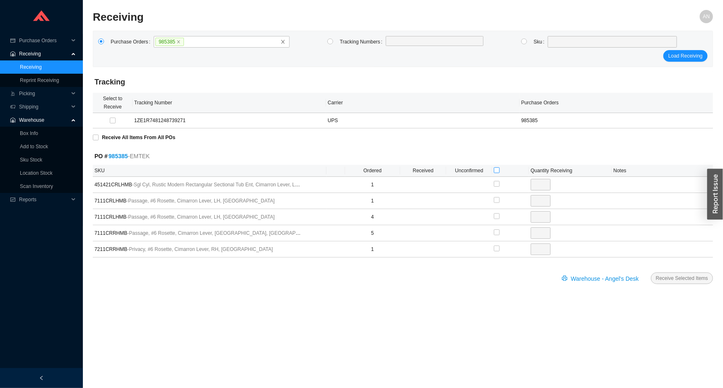
type input "5"
checkbox input "true"
type input "1"
click at [651, 273] on button "Receive Selected Items" at bounding box center [682, 279] width 62 height 12
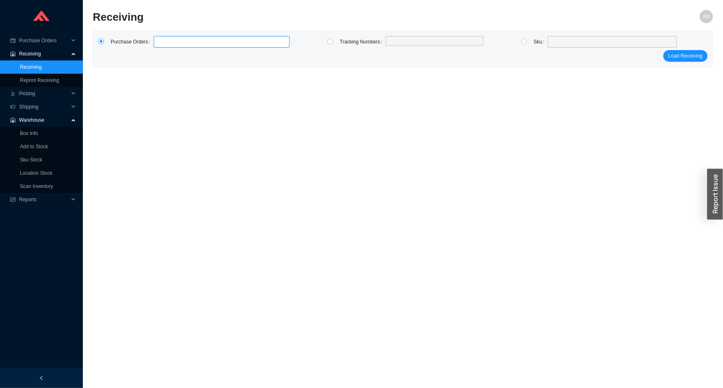
click at [170, 43] on label at bounding box center [222, 42] width 136 height 12
click at [161, 43] on input at bounding box center [158, 41] width 6 height 9
type input "985230"
type input "985402"
click button "Load Receiving" at bounding box center [685, 56] width 44 height 12
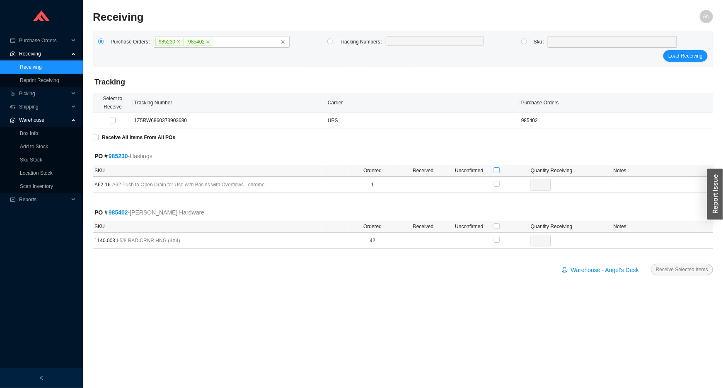
click at [496, 169] on input "checkbox" at bounding box center [497, 170] width 6 height 6
checkbox input "true"
type input "1"
click at [496, 169] on input "checkbox" at bounding box center [497, 170] width 6 height 6
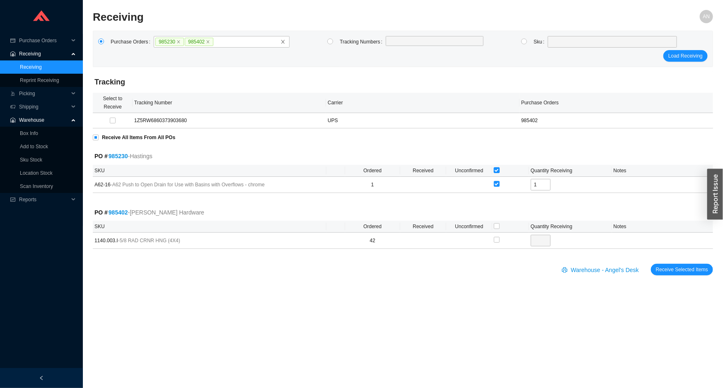
checkbox input "false"
click at [206, 41] on icon "close" at bounding box center [208, 42] width 4 height 4
click at [214, 41] on input "985230 985402" at bounding box center [217, 41] width 6 height 9
click at [497, 171] on input "checkbox" at bounding box center [497, 170] width 6 height 6
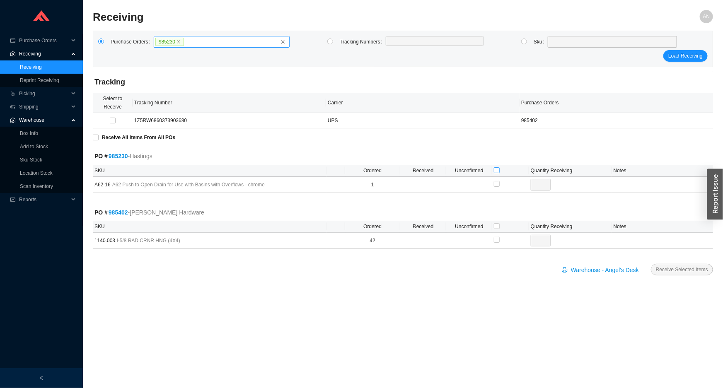
checkbox input "true"
type input "1"
click at [657, 268] on button "Receive Selected Items" at bounding box center [682, 270] width 62 height 12
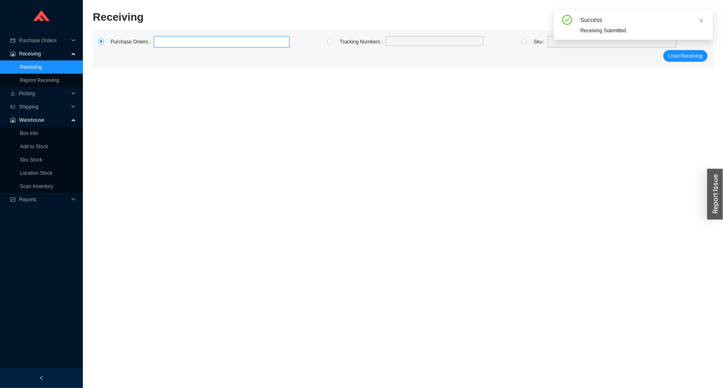
click at [202, 42] on label at bounding box center [222, 42] width 136 height 12
click at [161, 42] on input at bounding box center [158, 41] width 6 height 9
type input "985404"
click button "Load Receiving" at bounding box center [685, 56] width 44 height 12
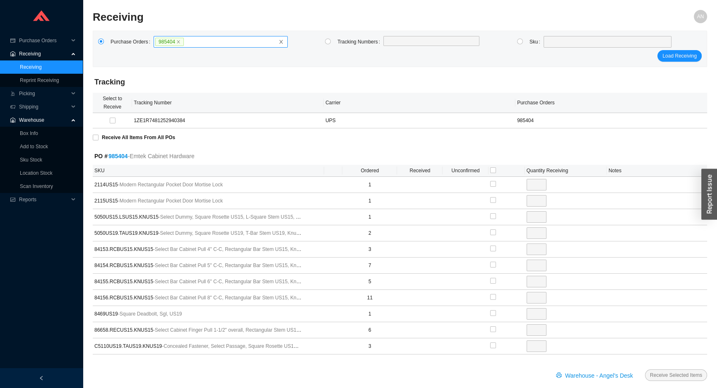
click at [177, 39] on span "985404" at bounding box center [169, 42] width 29 height 8
click at [184, 39] on input "985404" at bounding box center [187, 41] width 6 height 9
type input "985243"
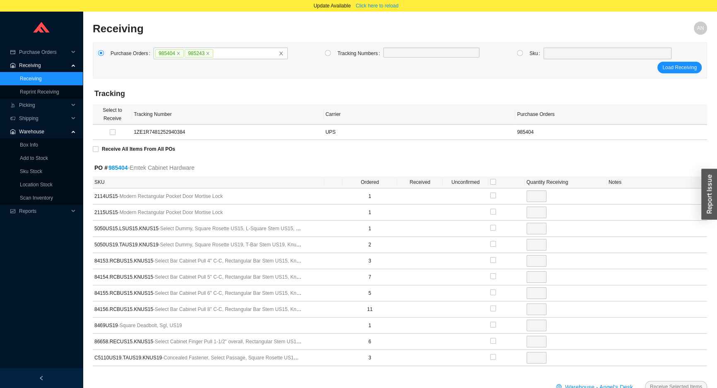
click button "Load Receiving" at bounding box center [680, 68] width 44 height 12
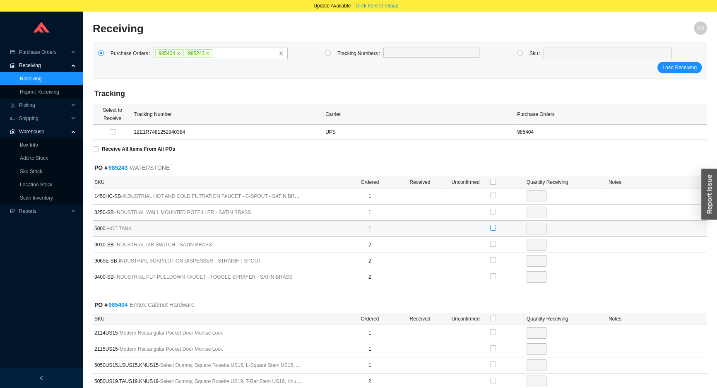
click at [493, 227] on input "checkbox" at bounding box center [493, 228] width 6 height 6
checkbox input "true"
type input "1"
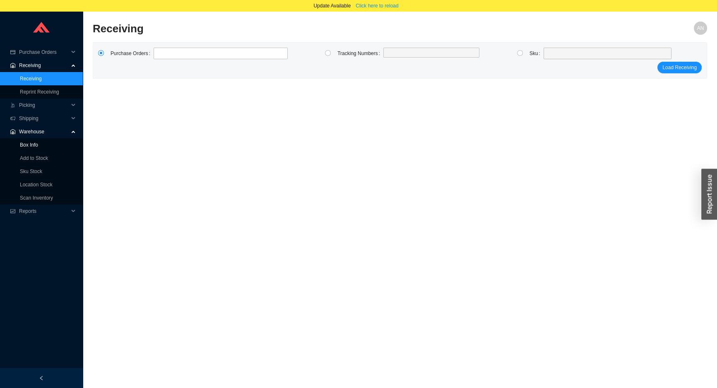
click at [36, 143] on link "Box Info" at bounding box center [29, 145] width 18 height 6
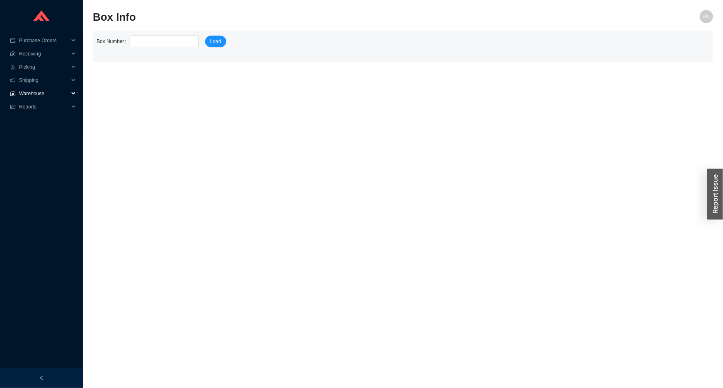
click at [33, 95] on span "Warehouse" at bounding box center [44, 93] width 50 height 13
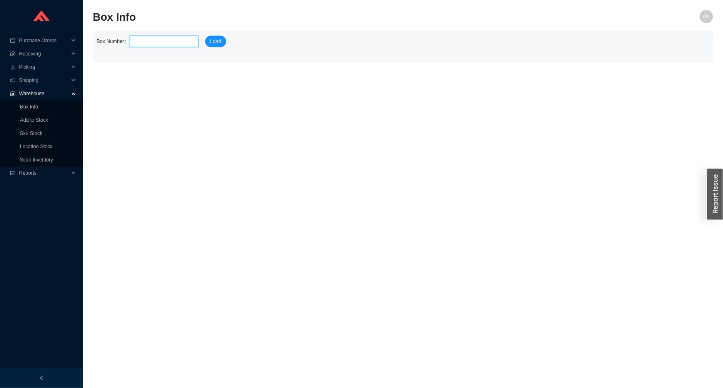
click at [162, 43] on input "tel" at bounding box center [164, 42] width 69 height 12
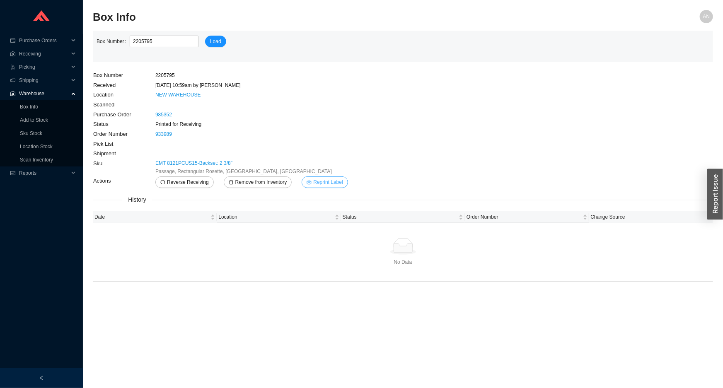
click at [332, 181] on span "Reprint Label" at bounding box center [327, 182] width 29 height 8
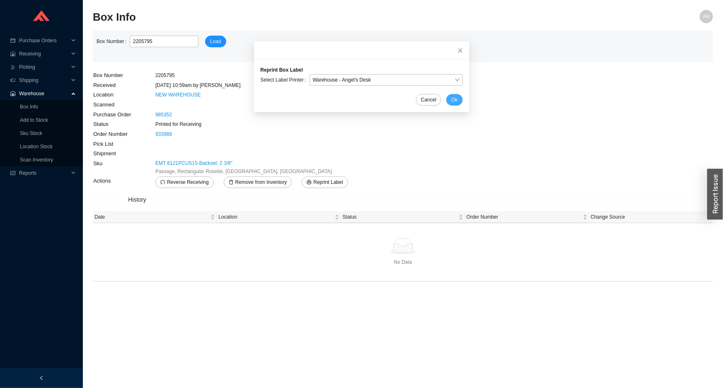
click at [451, 102] on span "Ok" at bounding box center [454, 100] width 6 height 8
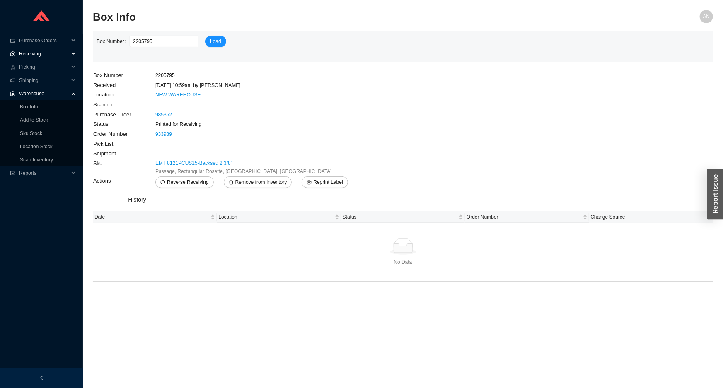
click at [35, 55] on span "Receiving" at bounding box center [44, 53] width 50 height 13
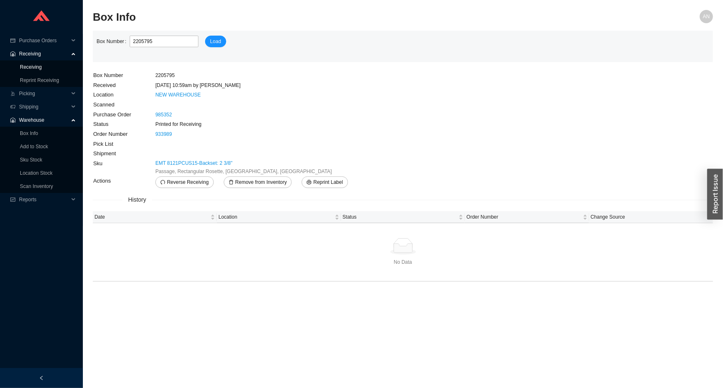
click at [35, 66] on link "Receiving" at bounding box center [31, 67] width 22 height 6
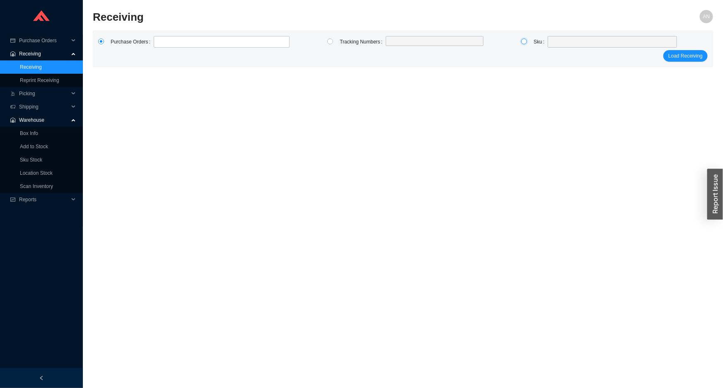
drag, startPoint x: 523, startPoint y: 41, endPoint x: 530, endPoint y: 41, distance: 7.1
click at [524, 41] on input "radio" at bounding box center [524, 42] width 6 height 6
radio input "true"
click at [556, 39] on span at bounding box center [612, 41] width 123 height 11
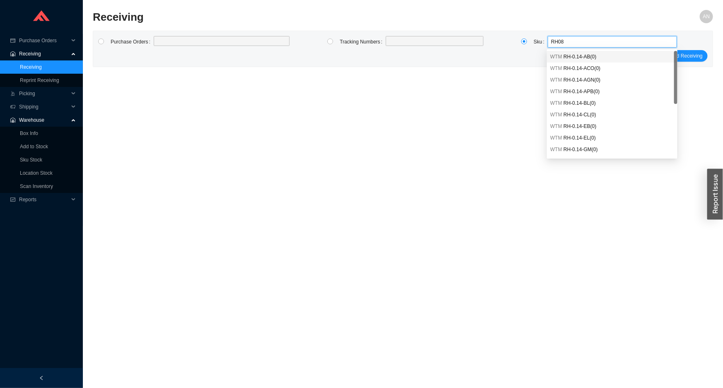
type input "RH08W"
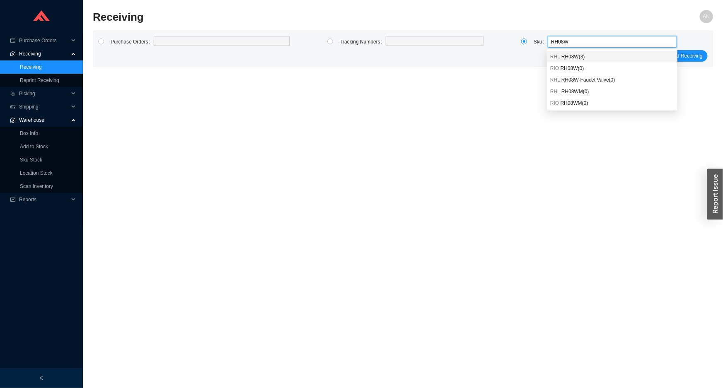
click at [569, 54] on span "RH08W ( 3 )" at bounding box center [573, 57] width 24 height 6
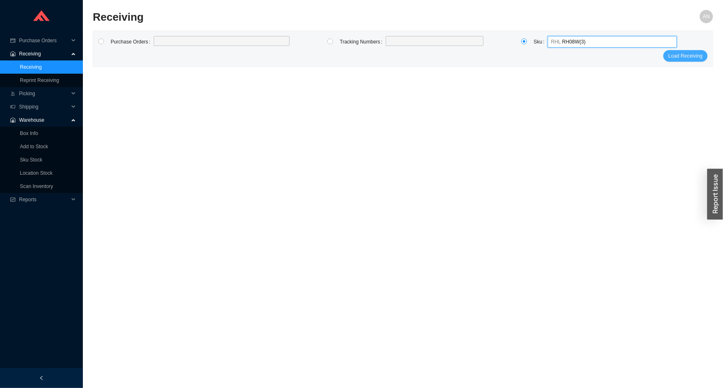
click at [674, 54] on span "Load Receiving" at bounding box center [685, 56] width 34 height 8
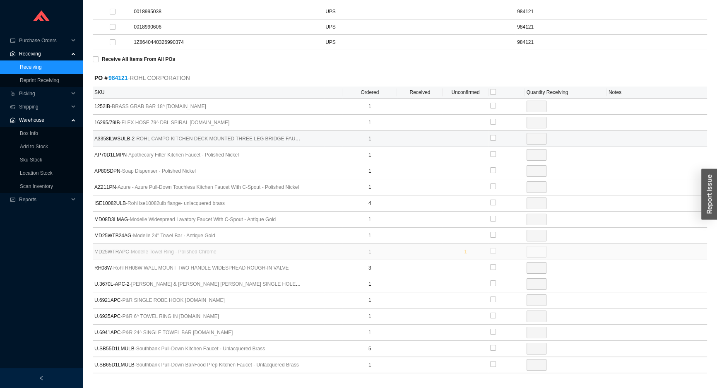
scroll to position [167, 0]
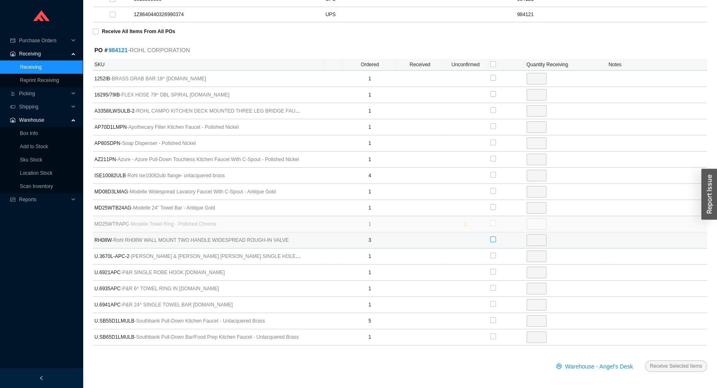
click at [491, 237] on input "checkbox" at bounding box center [493, 240] width 6 height 6
checkbox input "true"
type input "3"
click at [679, 363] on span "Receive Selected Items" at bounding box center [676, 366] width 52 height 8
radio input "true"
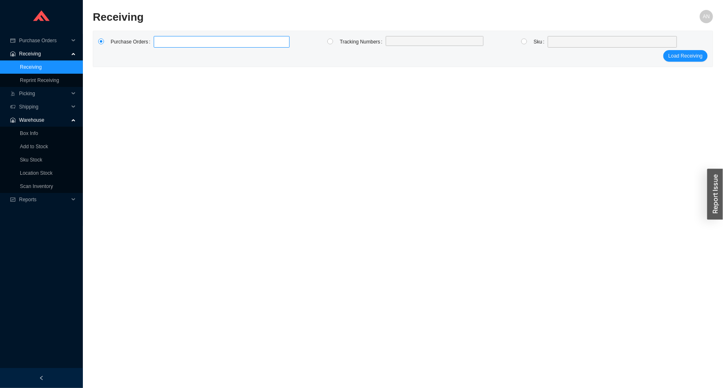
click at [160, 43] on label at bounding box center [222, 42] width 136 height 12
click at [160, 43] on input at bounding box center [158, 41] width 6 height 9
type input "985595"
click button "Load Receiving" at bounding box center [685, 56] width 44 height 12
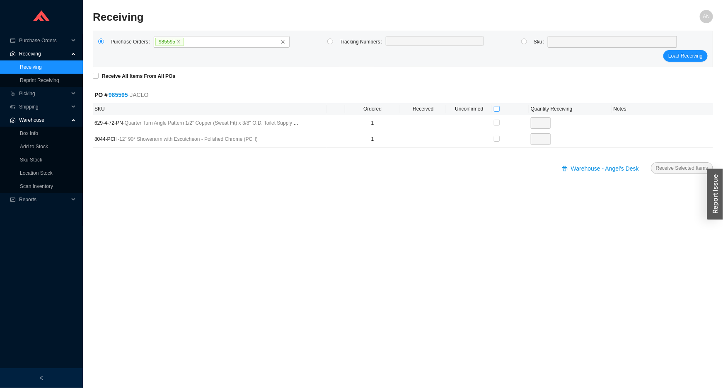
drag, startPoint x: 494, startPoint y: 107, endPoint x: 503, endPoint y: 114, distance: 11.3
click at [495, 107] on input "checkbox" at bounding box center [497, 109] width 6 height 6
checkbox input "true"
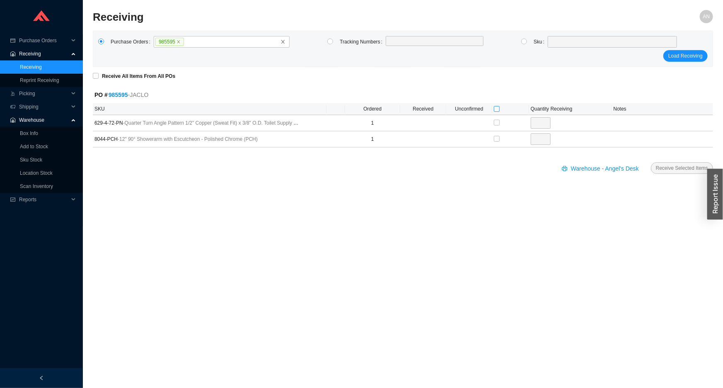
type input "1"
checkbox input "true"
type input "1"
click at [669, 167] on span "Receive Selected Items" at bounding box center [682, 168] width 52 height 8
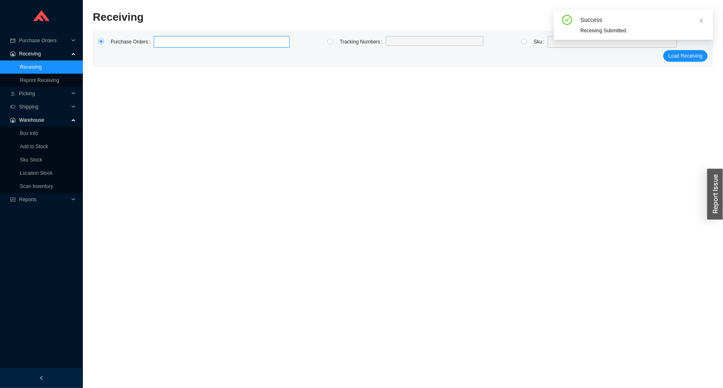
click at [163, 43] on label at bounding box center [222, 42] width 136 height 12
click at [161, 43] on input at bounding box center [158, 41] width 6 height 9
type input "984486"
click button "Load Receiving" at bounding box center [685, 56] width 44 height 12
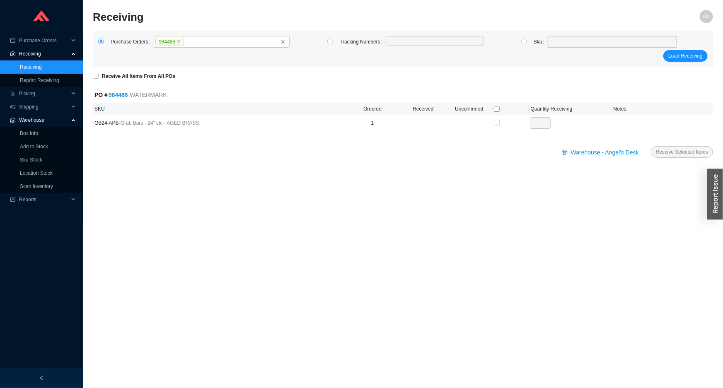
click at [497, 112] on label at bounding box center [497, 109] width 6 height 8
click at [497, 112] on input "checkbox" at bounding box center [497, 109] width 6 height 6
checkbox input "true"
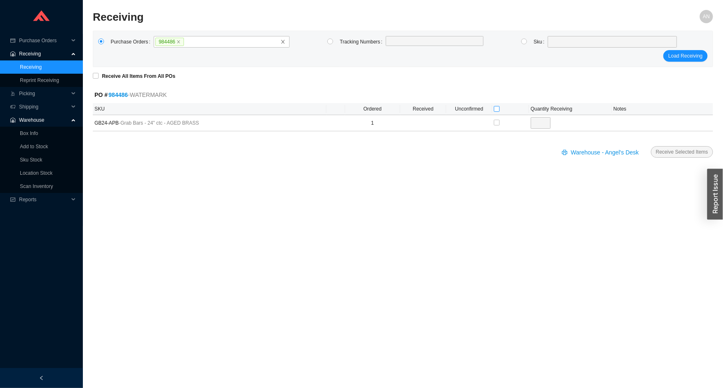
type input "1"
click at [691, 155] on span "Receive Selected Items" at bounding box center [682, 152] width 52 height 8
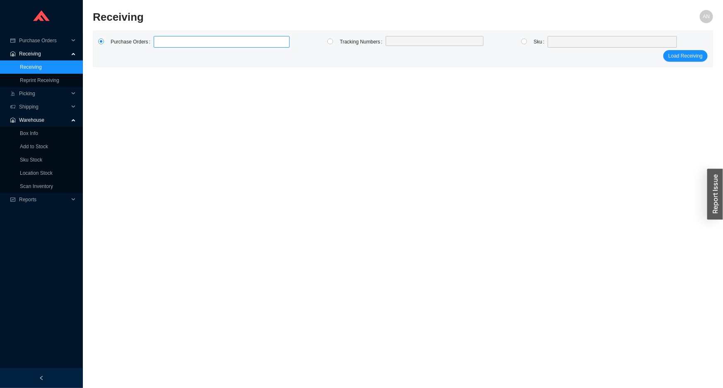
click at [181, 43] on label at bounding box center [222, 42] width 136 height 12
click at [161, 43] on input at bounding box center [158, 41] width 6 height 9
type input "984428"
type input "985704"
click button "Load Receiving" at bounding box center [685, 56] width 44 height 12
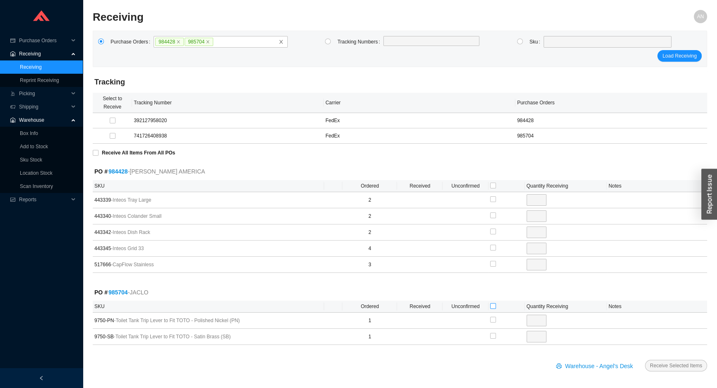
click at [492, 305] on input "checkbox" at bounding box center [493, 306] width 6 height 6
checkbox input "true"
type input "1"
checkbox input "true"
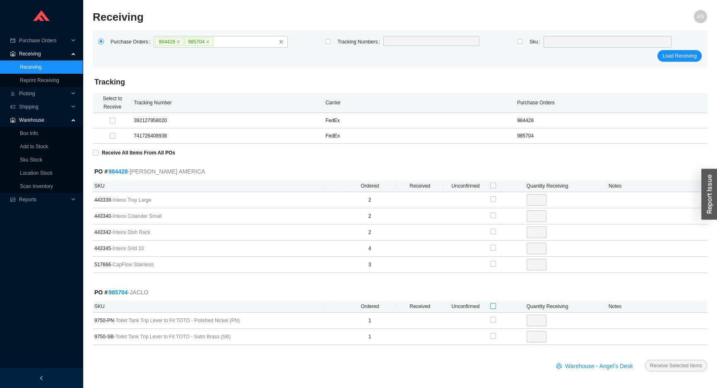
type input "1"
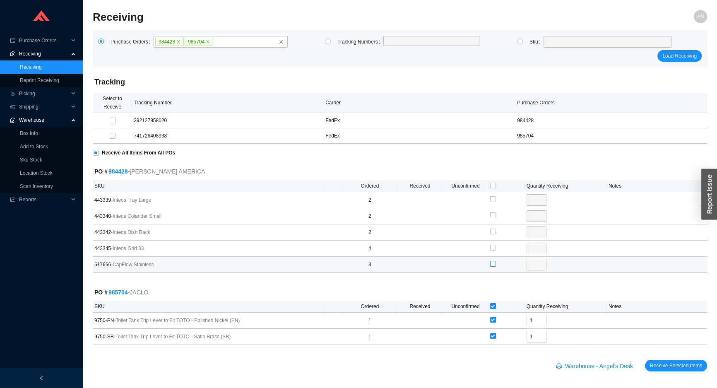
click at [494, 263] on input "checkbox" at bounding box center [493, 264] width 6 height 6
checkbox input "true"
type input "3"
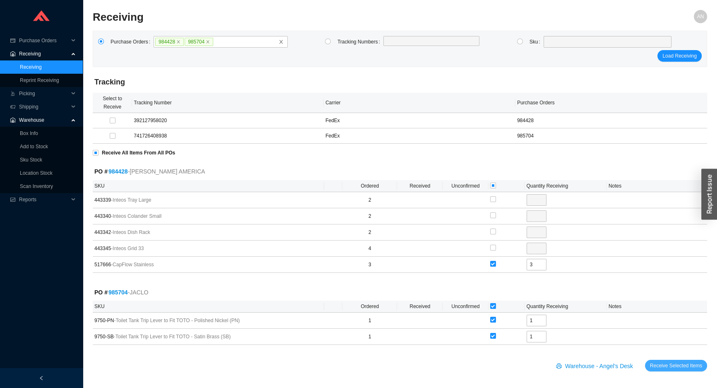
click at [665, 362] on span "Receive Selected Items" at bounding box center [676, 366] width 52 height 8
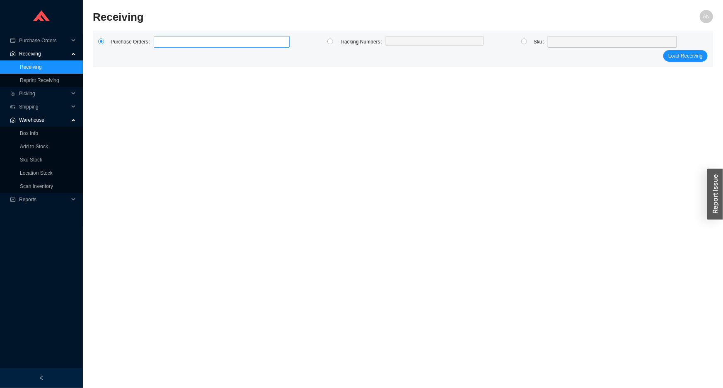
click at [162, 42] on label at bounding box center [222, 42] width 136 height 12
click at [161, 42] on input at bounding box center [158, 41] width 6 height 9
type input "983004"
type input "984952"
click button "Load Receiving" at bounding box center [685, 56] width 44 height 12
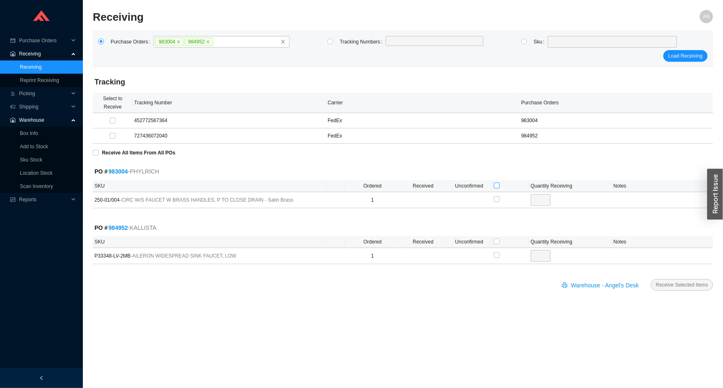
drag, startPoint x: 495, startPoint y: 183, endPoint x: 495, endPoint y: 191, distance: 7.5
click at [495, 186] on input "checkbox" at bounding box center [497, 186] width 6 height 6
checkbox input "true"
type input "1"
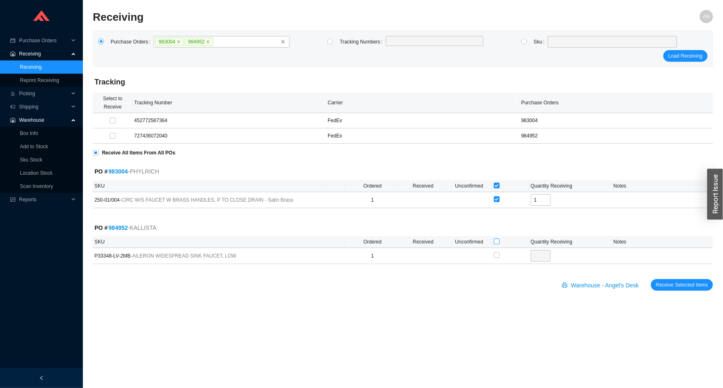
click at [495, 241] on input "checkbox" at bounding box center [497, 242] width 6 height 6
checkbox input "true"
type input "1"
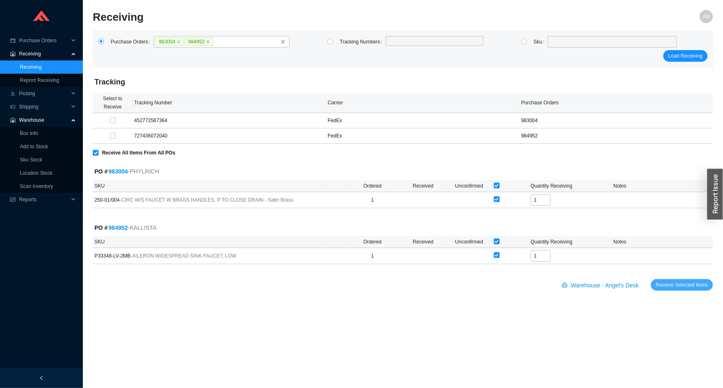
click at [688, 287] on span "Receive Selected Items" at bounding box center [682, 285] width 52 height 8
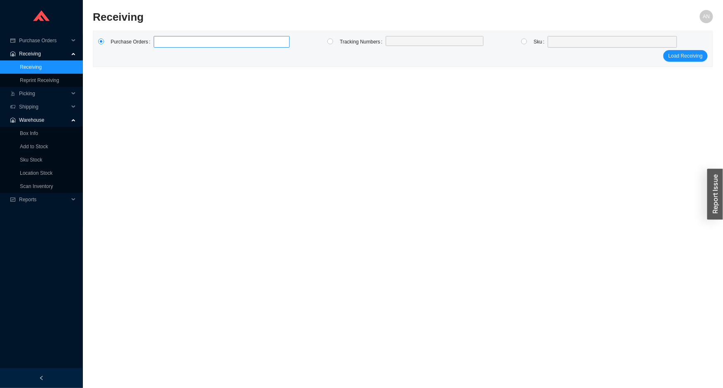
click at [162, 44] on label at bounding box center [222, 42] width 136 height 12
click at [161, 44] on input at bounding box center [158, 41] width 6 height 9
type input "985466"
click button "Load Receiving" at bounding box center [685, 56] width 44 height 12
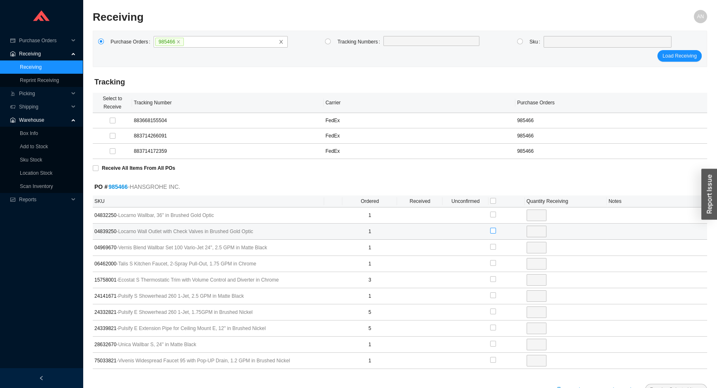
click at [492, 229] on input "checkbox" at bounding box center [493, 231] width 6 height 6
checkbox input "true"
type input "1"
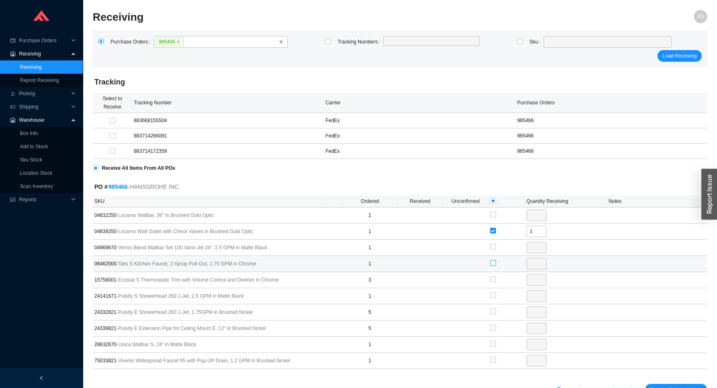
click at [495, 260] on input "checkbox" at bounding box center [493, 263] width 6 height 6
checkbox input "true"
type input "1"
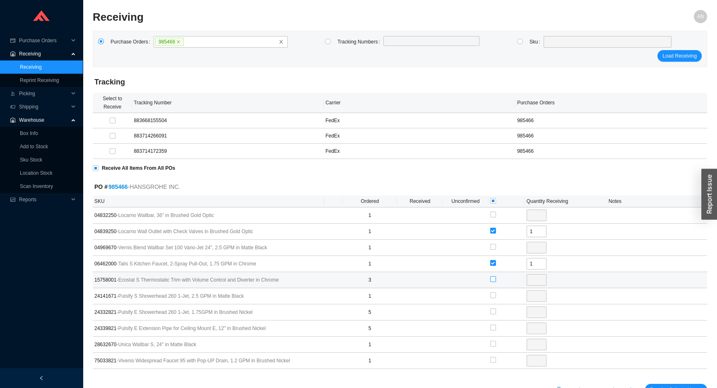
click at [494, 279] on input "checkbox" at bounding box center [493, 279] width 6 height 6
checkbox input "true"
type input "3"
click at [493, 310] on input "checkbox" at bounding box center [493, 312] width 6 height 6
checkbox input "true"
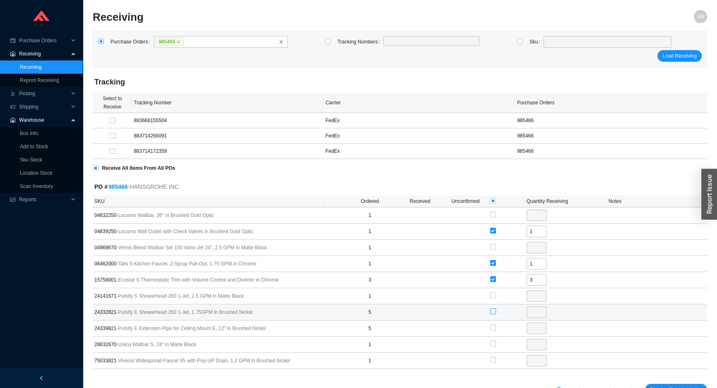
type input "5"
click at [493, 330] on label at bounding box center [493, 328] width 6 height 8
click at [493, 330] on input "checkbox" at bounding box center [493, 328] width 6 height 6
checkbox input "true"
type input "5"
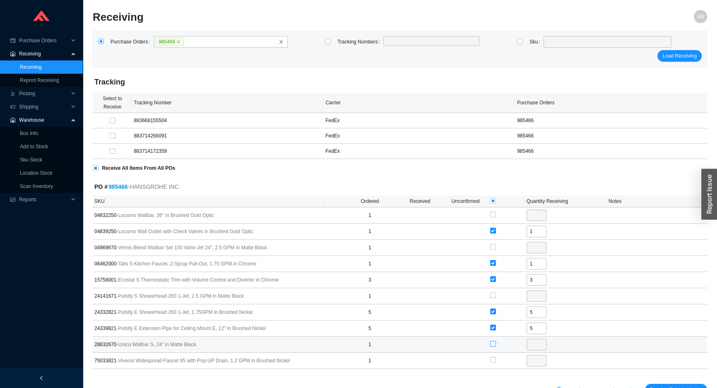
click at [490, 342] on input "checkbox" at bounding box center [493, 344] width 6 height 6
checkbox input "true"
type input "1"
click at [493, 360] on input "checkbox" at bounding box center [493, 360] width 6 height 6
checkbox input "true"
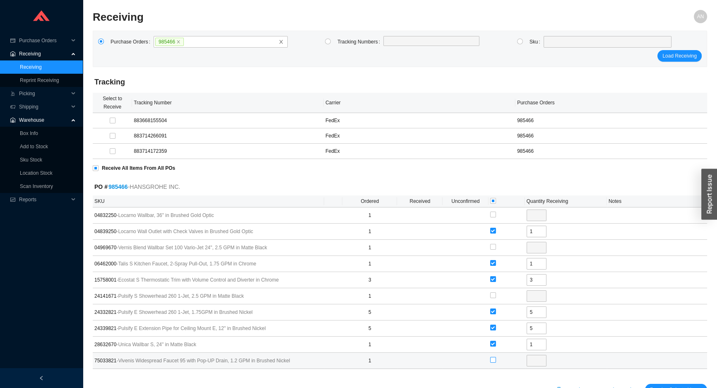
type input "1"
click at [672, 386] on span "Receive Selected Items" at bounding box center [676, 390] width 52 height 8
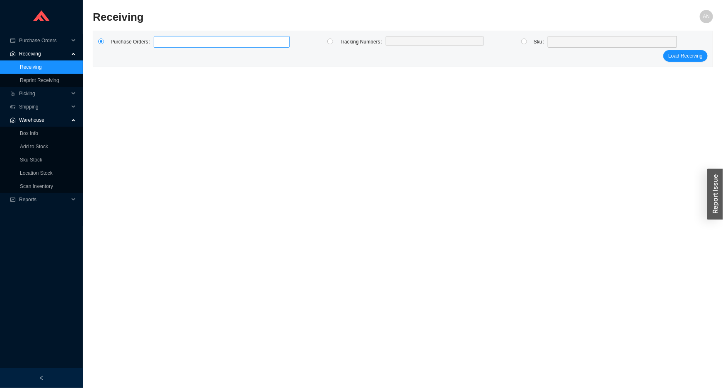
click at [163, 39] on label at bounding box center [222, 42] width 136 height 12
click at [161, 39] on input at bounding box center [158, 41] width 6 height 9
type input "983973"
type input "977254"
click button "Load Receiving" at bounding box center [685, 56] width 44 height 12
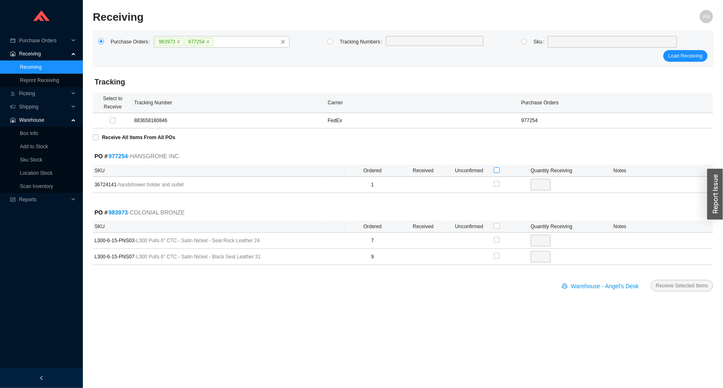
click at [499, 170] on input "checkbox" at bounding box center [497, 170] width 6 height 6
checkbox input "true"
type input "1"
click at [495, 225] on input "checkbox" at bounding box center [497, 226] width 6 height 6
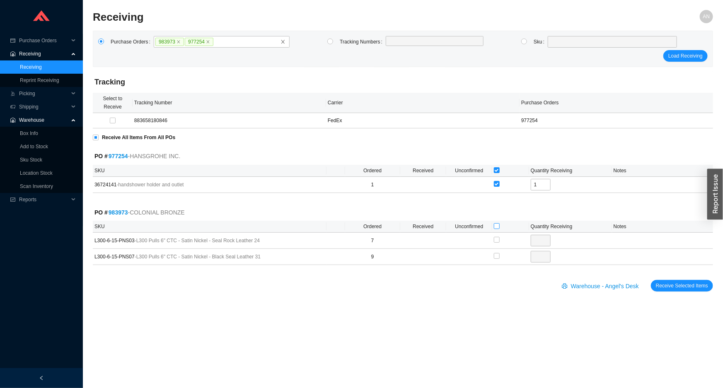
checkbox input "true"
type input "7"
checkbox input "true"
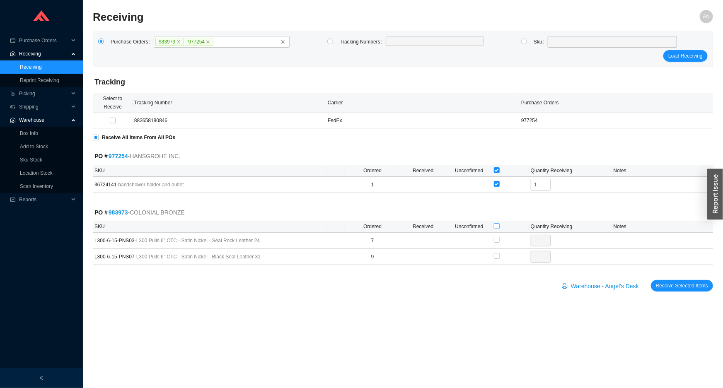
type input "9"
click at [670, 282] on span "Receive Selected Items" at bounding box center [682, 286] width 52 height 8
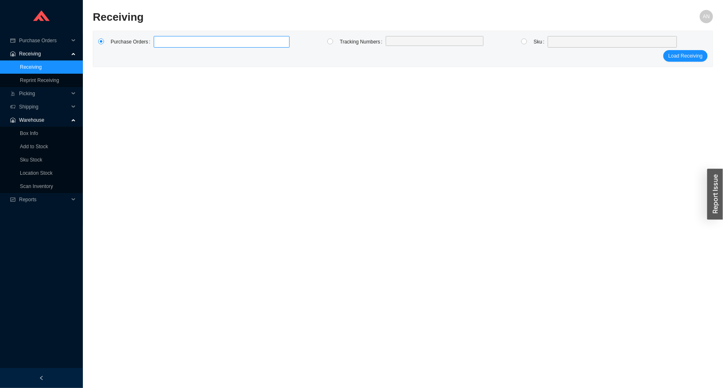
click at [162, 36] on label at bounding box center [222, 42] width 136 height 12
click at [161, 37] on input at bounding box center [158, 41] width 6 height 9
type input "979536"
type input "974707"
click button "Load Receiving" at bounding box center [685, 56] width 44 height 12
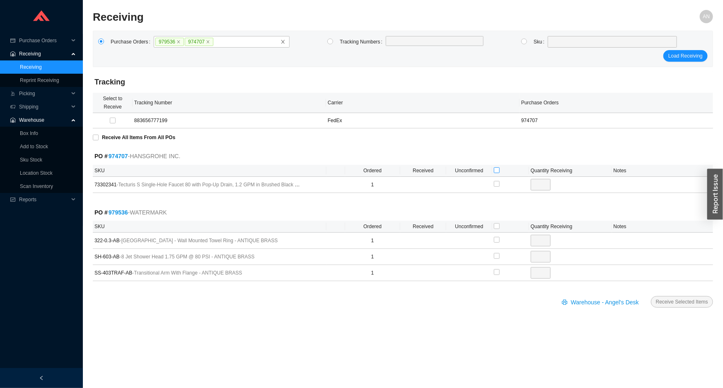
click at [498, 172] on input "checkbox" at bounding box center [497, 170] width 6 height 6
checkbox input "true"
type input "1"
click at [497, 225] on input "checkbox" at bounding box center [497, 226] width 6 height 6
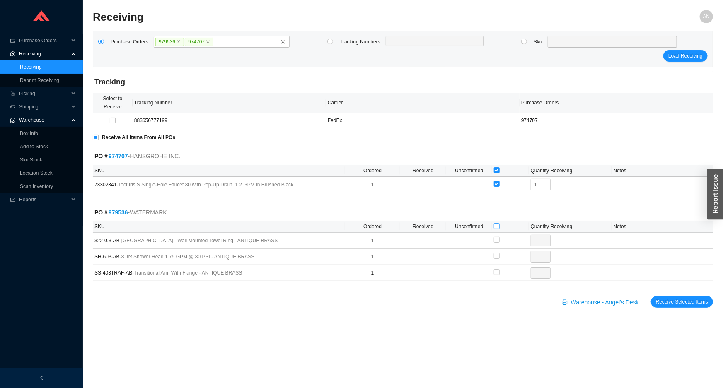
checkbox input "true"
type input "1"
checkbox input "true"
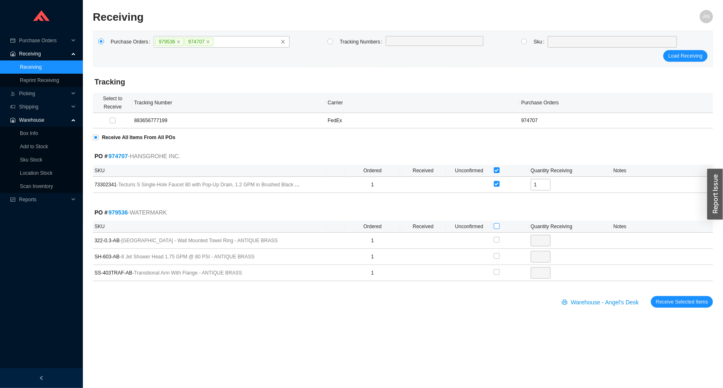
type input "1"
checkbox input "true"
type input "1"
click at [669, 304] on button "Receive Selected Items" at bounding box center [682, 302] width 62 height 12
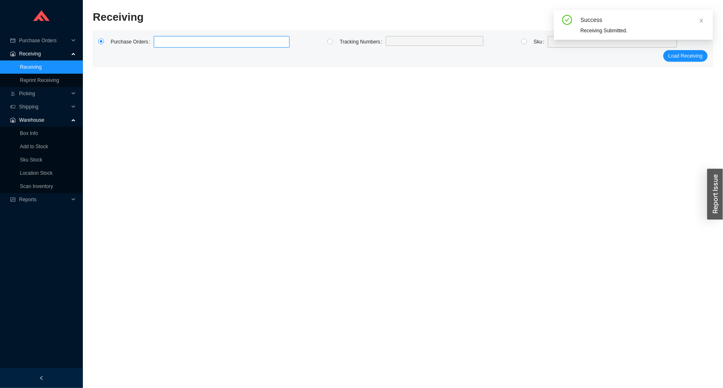
click at [155, 42] on input at bounding box center [158, 41] width 6 height 9
type input "984206"
type input "8945"
type input "980945"
type input "985615"
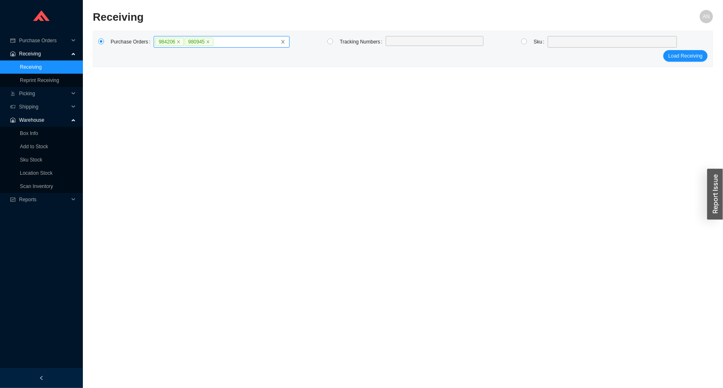
click button "Load Receiving" at bounding box center [685, 56] width 44 height 12
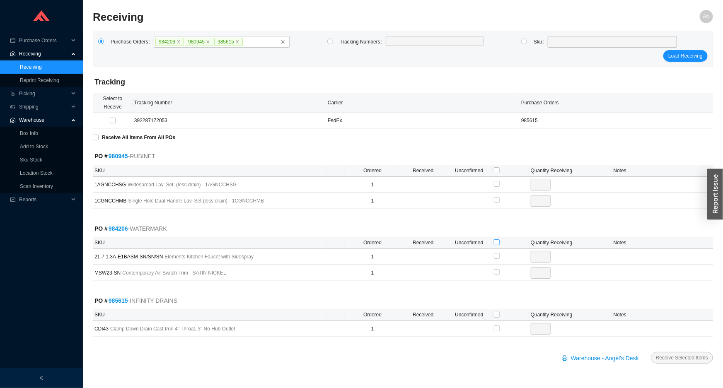
click at [498, 242] on input "checkbox" at bounding box center [497, 242] width 6 height 6
checkbox input "true"
type input "1"
checkbox input "true"
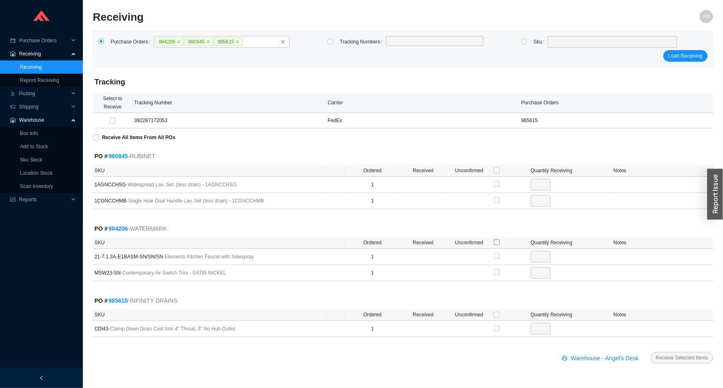
type input "1"
click at [497, 315] on input "checkbox" at bounding box center [497, 315] width 6 height 6
checkbox input "true"
type input "1"
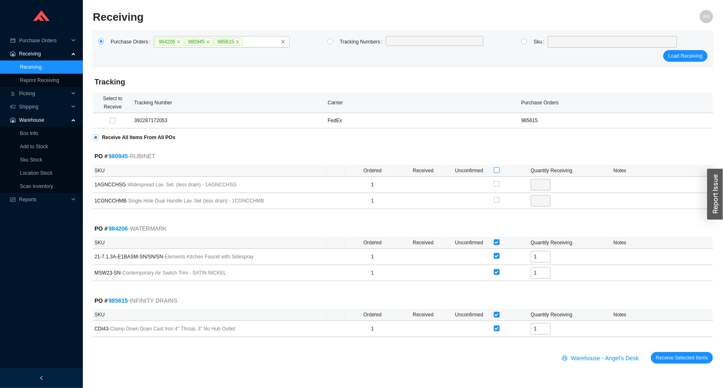
click at [495, 169] on input "checkbox" at bounding box center [497, 170] width 6 height 6
checkbox input "true"
type input "1"
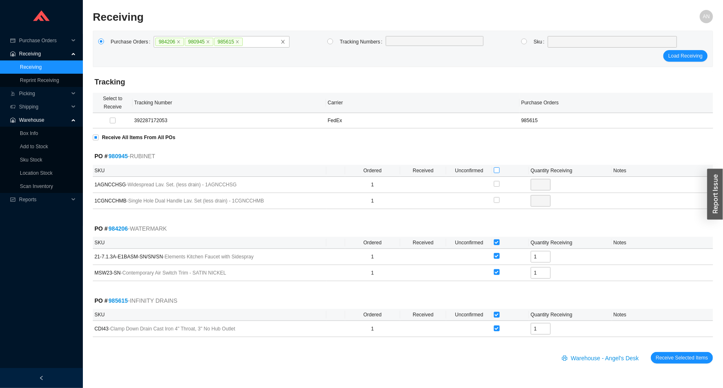
checkbox input "true"
type input "1"
click at [690, 356] on span "Receive Selected Items" at bounding box center [682, 358] width 52 height 8
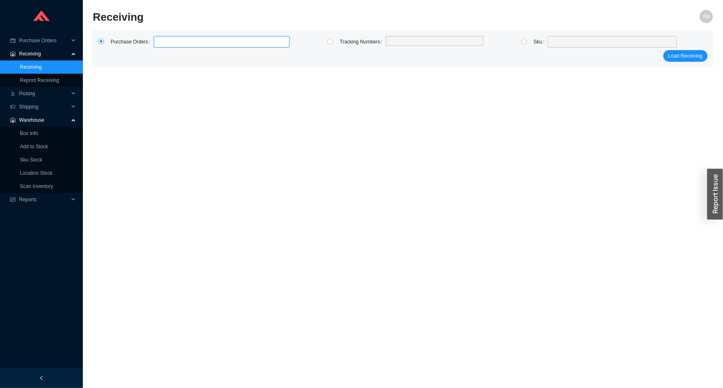
click at [173, 42] on label at bounding box center [222, 42] width 136 height 12
click at [161, 42] on input at bounding box center [158, 41] width 6 height 9
type input "985239"
type input "968624"
type input "980329"
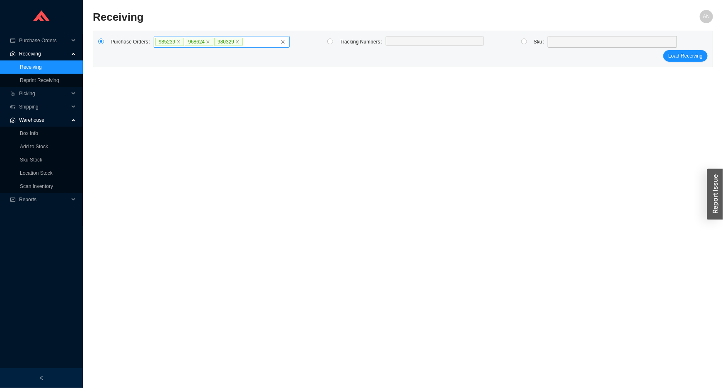
click button "Load Receiving" at bounding box center [685, 56] width 44 height 12
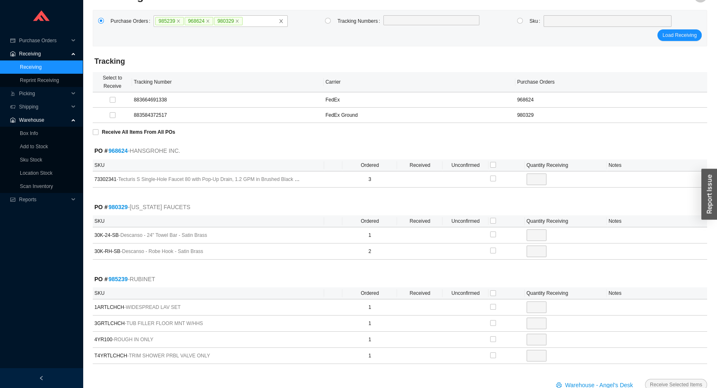
scroll to position [40, 0]
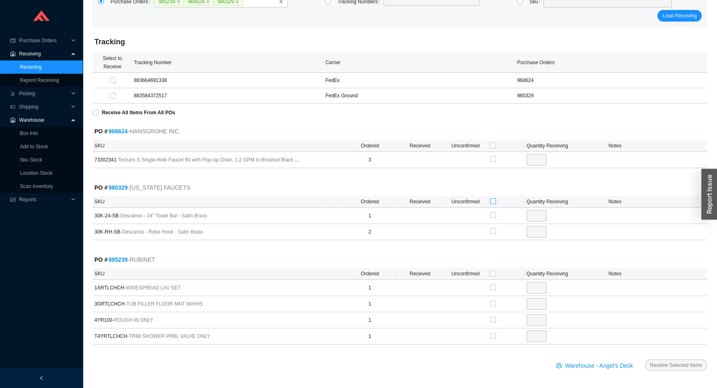
click at [492, 201] on input "checkbox" at bounding box center [493, 201] width 6 height 6
checkbox input "true"
type input "1"
checkbox input "true"
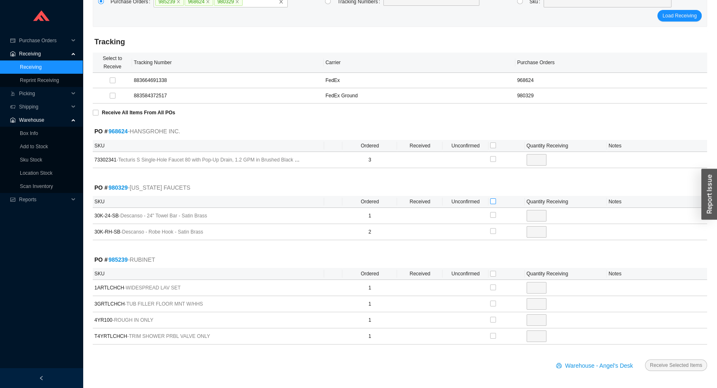
type input "2"
click at [494, 317] on input "checkbox" at bounding box center [493, 320] width 6 height 6
checkbox input "true"
type input "1"
click at [493, 143] on input "checkbox" at bounding box center [493, 146] width 6 height 6
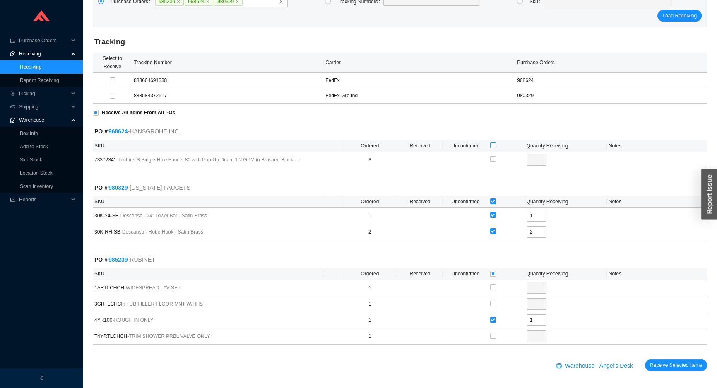
checkbox input "true"
type input "3"
click at [645, 360] on button "Receive Selected Items" at bounding box center [676, 366] width 62 height 12
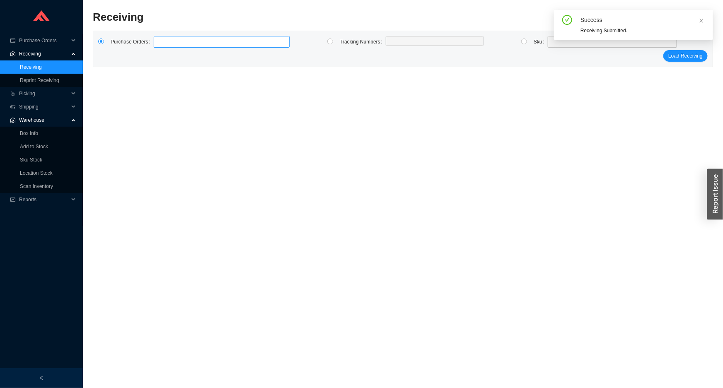
click at [163, 41] on label at bounding box center [222, 42] width 136 height 12
click at [161, 41] on input at bounding box center [158, 41] width 6 height 9
type input "985482"
type input "982359"
type input "978705"
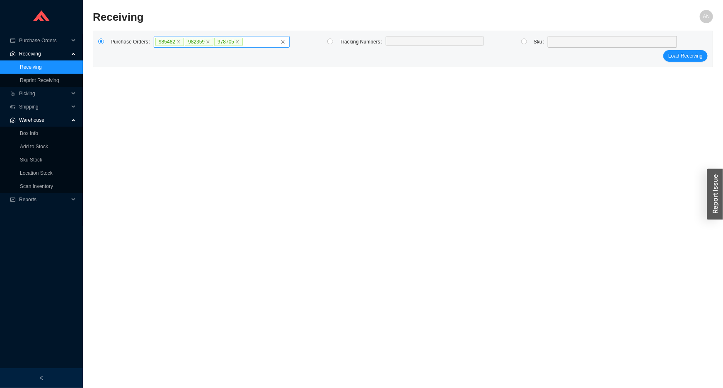
click button "Load Receiving" at bounding box center [685, 56] width 44 height 12
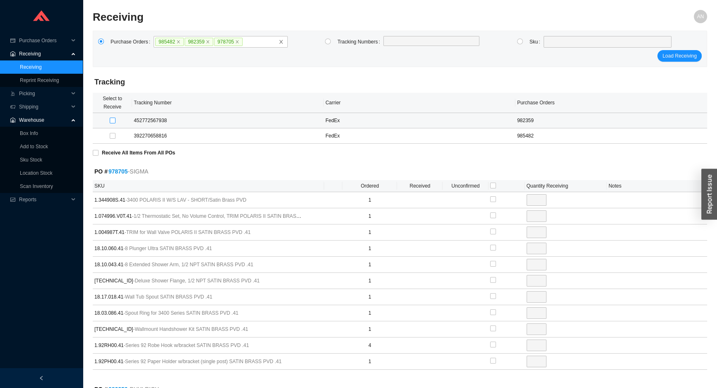
click at [111, 119] on input "checkbox" at bounding box center [113, 121] width 6 height 6
checkbox input "true"
type input "1"
checkbox input "true"
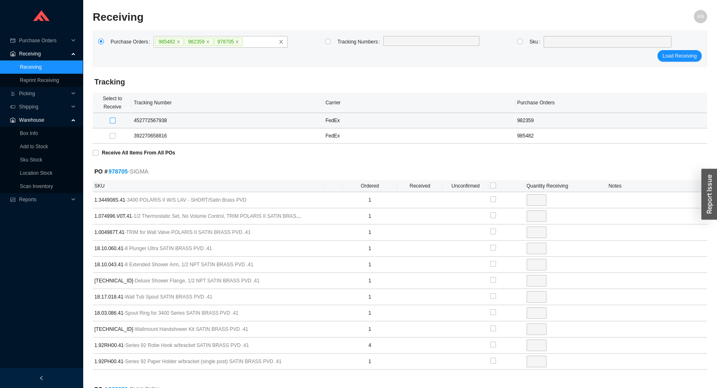
type input "1"
checkbox input "true"
type input "1"
checkbox input "true"
type input "1"
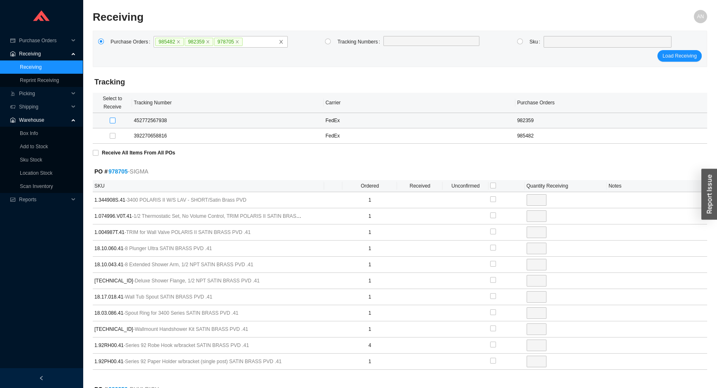
checkbox input "true"
type input "1"
click at [111, 119] on input "checkbox" at bounding box center [113, 121] width 6 height 6
checkbox input "false"
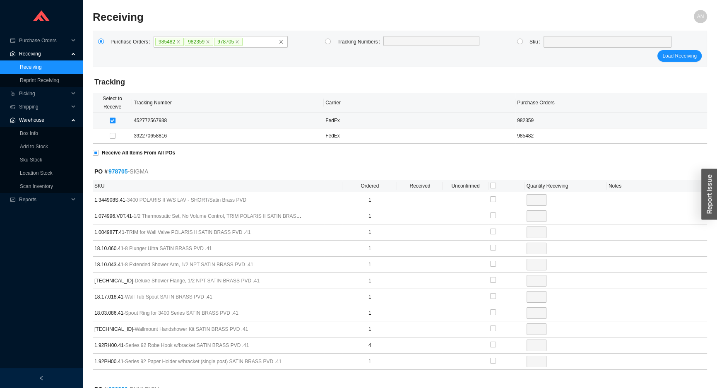
checkbox input "false"
click at [112, 136] on input "checkbox" at bounding box center [113, 136] width 6 height 6
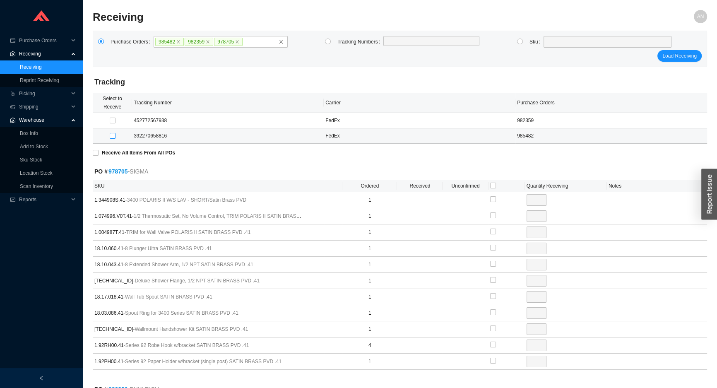
checkbox input "true"
type input "1"
click at [112, 136] on input "checkbox" at bounding box center [113, 136] width 6 height 6
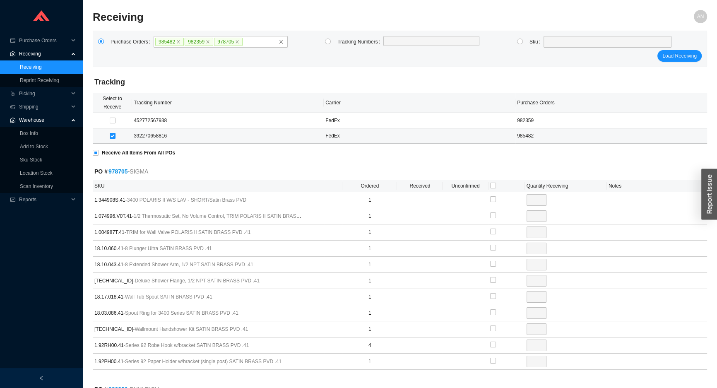
checkbox input "false"
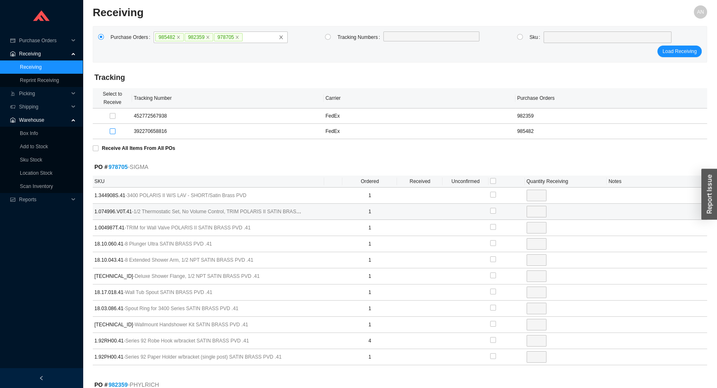
scroll to position [37, 0]
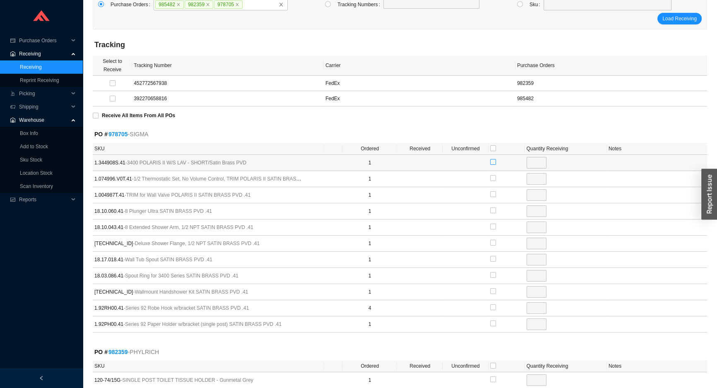
click at [493, 162] on input "checkbox" at bounding box center [493, 162] width 6 height 6
checkbox input "true"
type input "1"
click at [493, 180] on label at bounding box center [493, 178] width 6 height 8
click at [493, 180] on input "checkbox" at bounding box center [493, 178] width 6 height 6
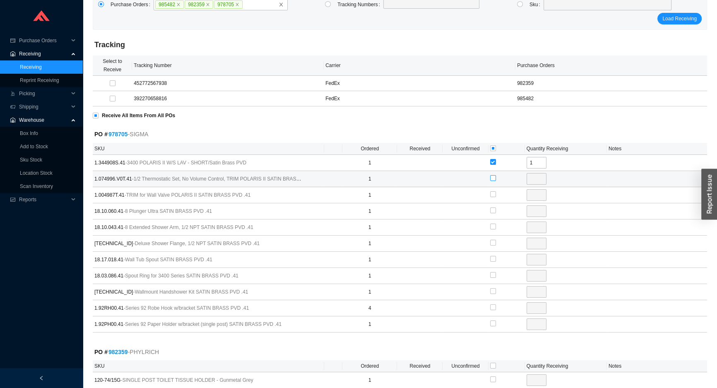
checkbox input "true"
type input "1"
click at [493, 193] on input "checkbox" at bounding box center [493, 194] width 6 height 6
checkbox input "true"
type input "1"
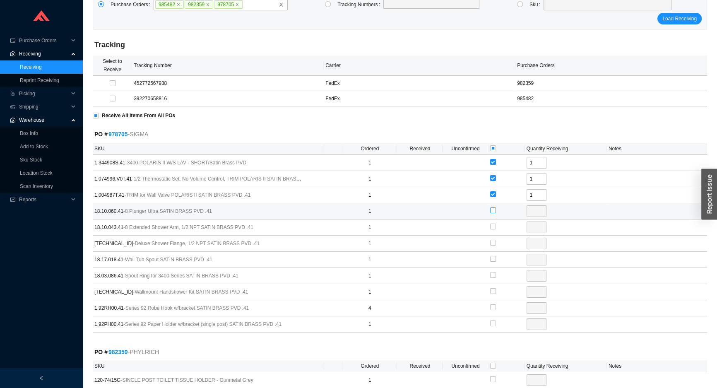
click at [491, 210] on input "checkbox" at bounding box center [493, 211] width 6 height 6
checkbox input "true"
type input "1"
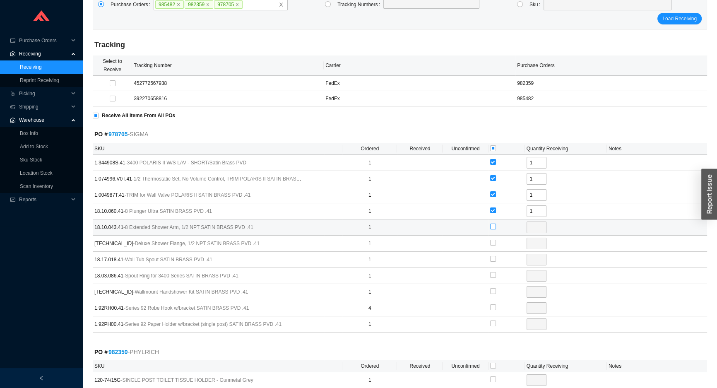
click at [494, 225] on input "checkbox" at bounding box center [493, 227] width 6 height 6
checkbox input "true"
type input "1"
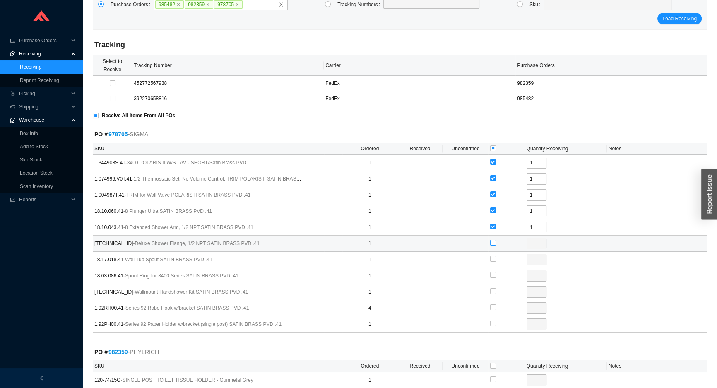
click at [493, 243] on input "checkbox" at bounding box center [493, 243] width 6 height 6
checkbox input "true"
type input "1"
click at [493, 257] on input "checkbox" at bounding box center [493, 259] width 6 height 6
checkbox input "true"
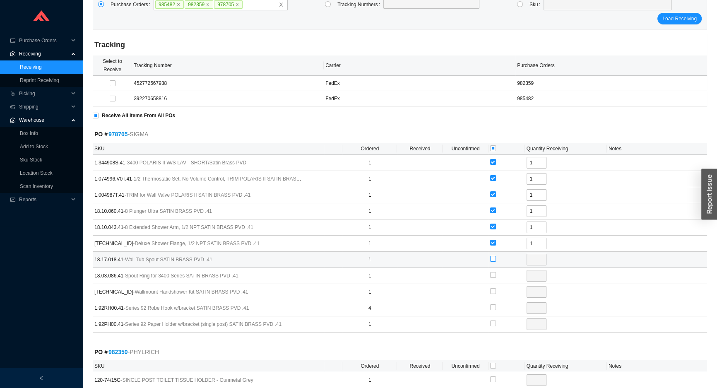
type input "1"
click at [491, 275] on input "checkbox" at bounding box center [493, 275] width 6 height 6
checkbox input "true"
type input "1"
drag, startPoint x: 491, startPoint y: 290, endPoint x: 492, endPoint y: 294, distance: 4.2
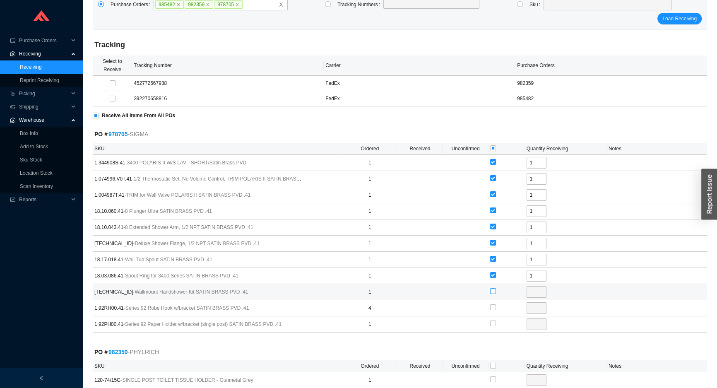
click at [492, 290] on input "checkbox" at bounding box center [493, 291] width 6 height 6
checkbox input "true"
type input "1"
click at [491, 307] on input "checkbox" at bounding box center [493, 307] width 6 height 6
checkbox input "true"
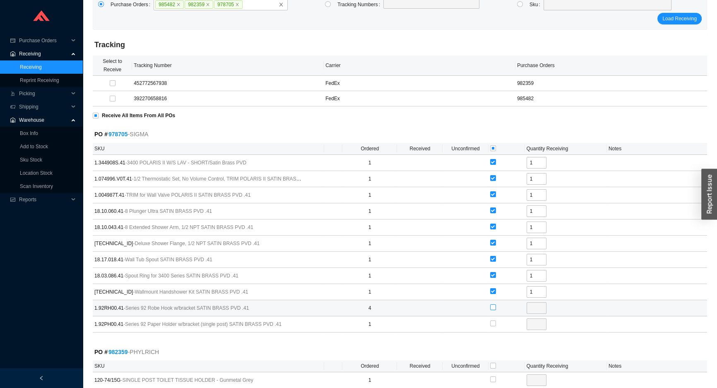
type input "4"
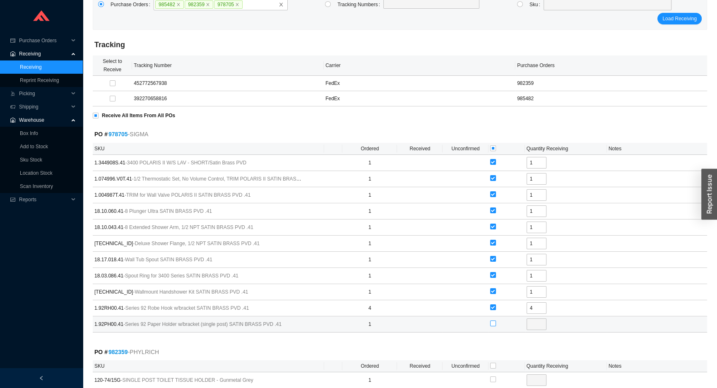
click at [493, 322] on input "checkbox" at bounding box center [493, 324] width 6 height 6
checkbox input "true"
type input "1"
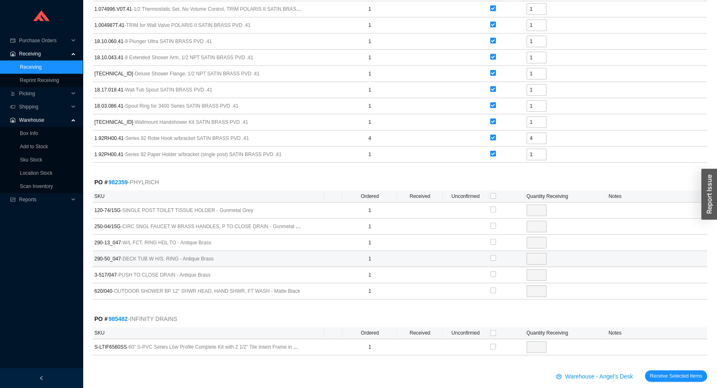
scroll to position [217, 0]
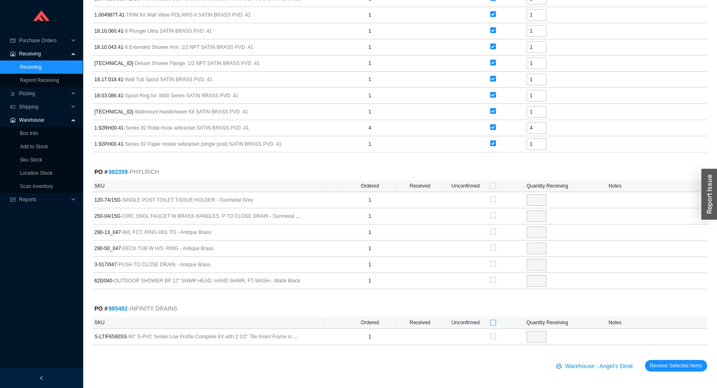
click at [495, 323] on input "checkbox" at bounding box center [493, 323] width 6 height 6
checkbox input "true"
type input "1"
click at [493, 198] on input "checkbox" at bounding box center [493, 199] width 6 height 6
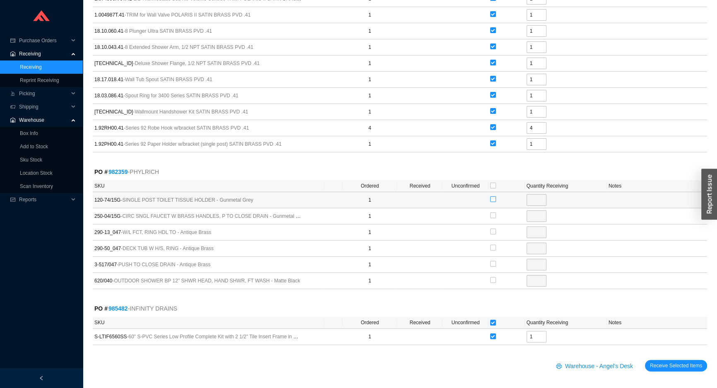
checkbox input "true"
type input "1"
click at [492, 215] on input "checkbox" at bounding box center [493, 216] width 6 height 6
checkbox input "true"
type input "1"
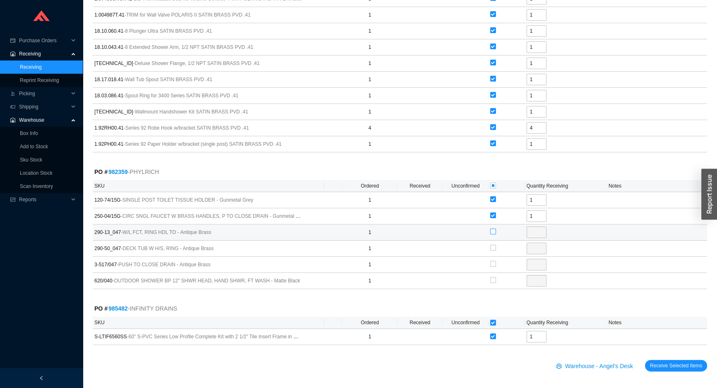
click at [491, 232] on input "checkbox" at bounding box center [493, 232] width 6 height 6
checkbox input "true"
type input "1"
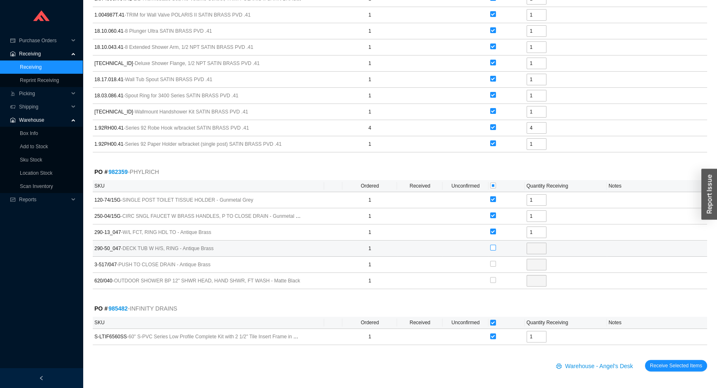
click at [493, 247] on input "checkbox" at bounding box center [493, 248] width 6 height 6
checkbox input "true"
type input "1"
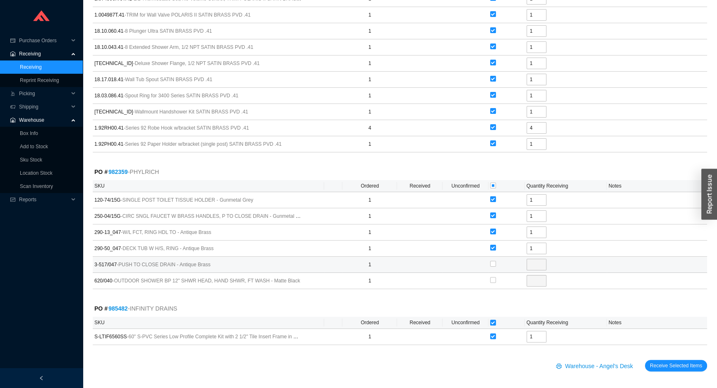
click at [497, 260] on div at bounding box center [506, 264] width 33 height 12
click at [494, 263] on input "checkbox" at bounding box center [493, 264] width 6 height 6
checkbox input "true"
type input "1"
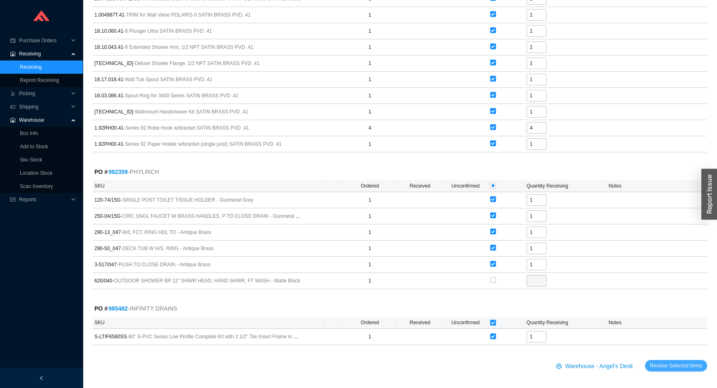
click at [670, 363] on span "Receive Selected Items" at bounding box center [676, 366] width 52 height 8
